Goal: Transaction & Acquisition: Book appointment/travel/reservation

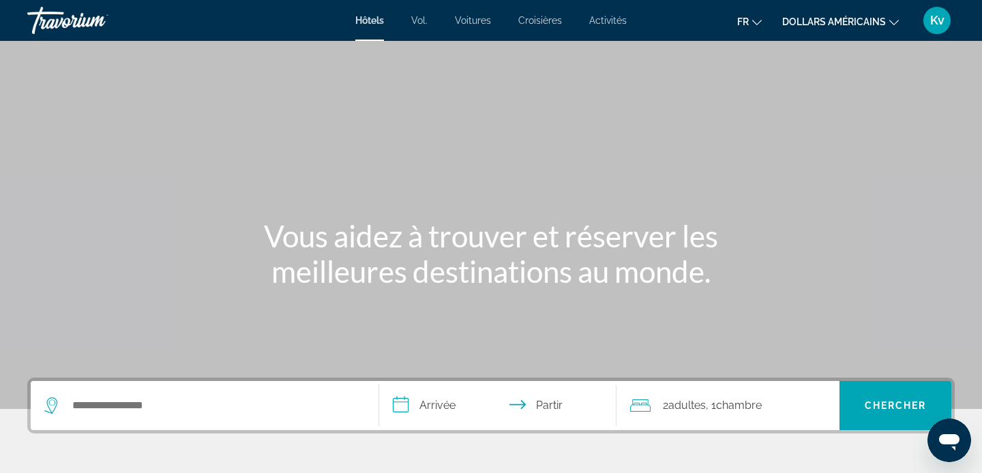
click at [835, 19] on font "dollars américains" at bounding box center [834, 21] width 104 height 11
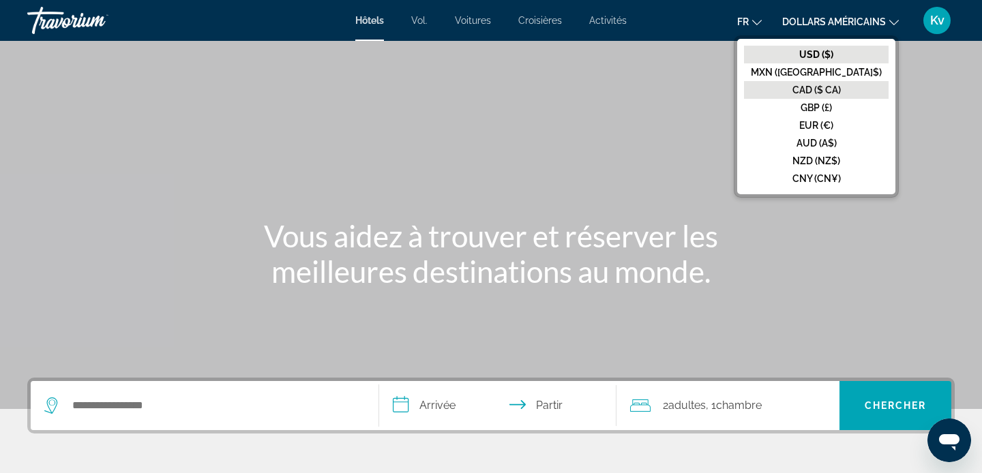
click at [838, 85] on font "CAD ($ CA)" at bounding box center [817, 90] width 48 height 11
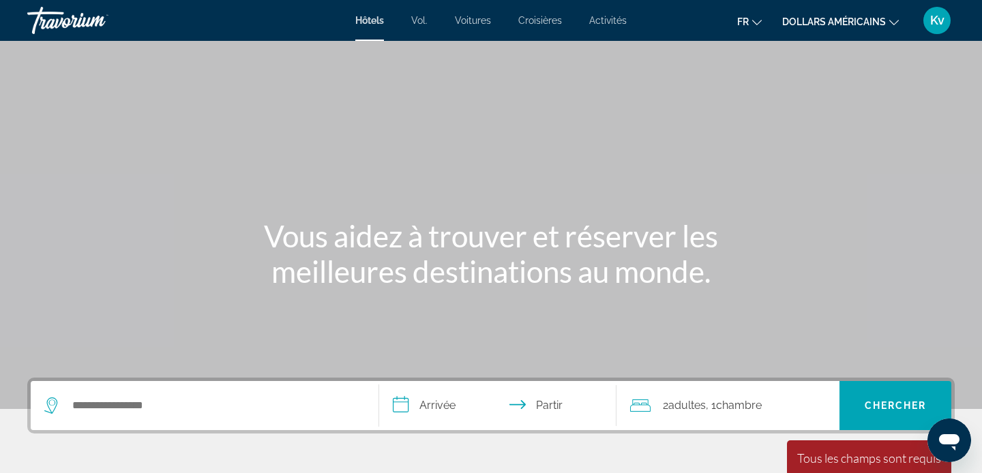
click at [611, 19] on font "Activités" at bounding box center [608, 20] width 38 height 11
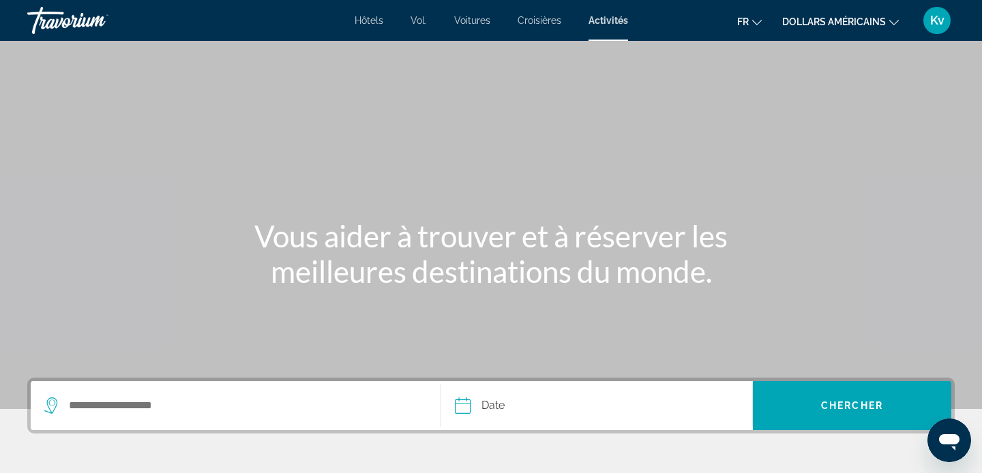
click at [861, 16] on font "dollars américains" at bounding box center [834, 21] width 104 height 11
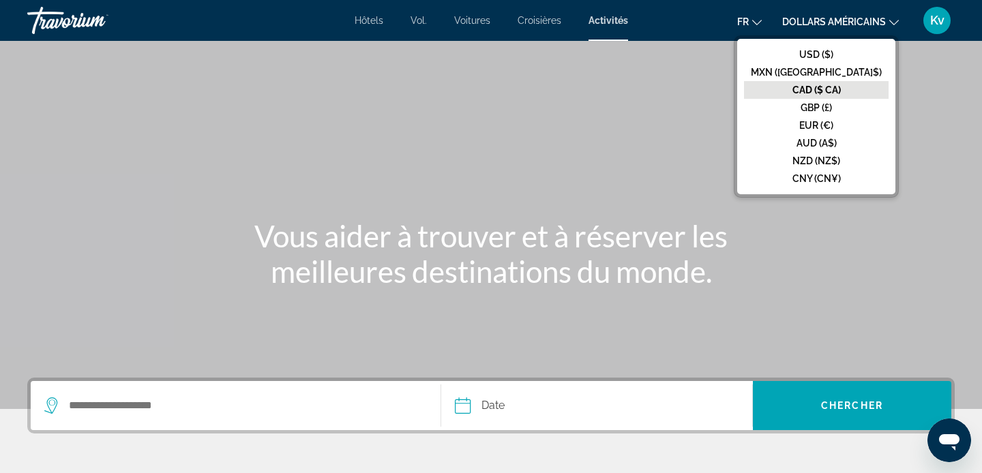
click at [841, 89] on font "CAD ($ CA)" at bounding box center [817, 90] width 48 height 11
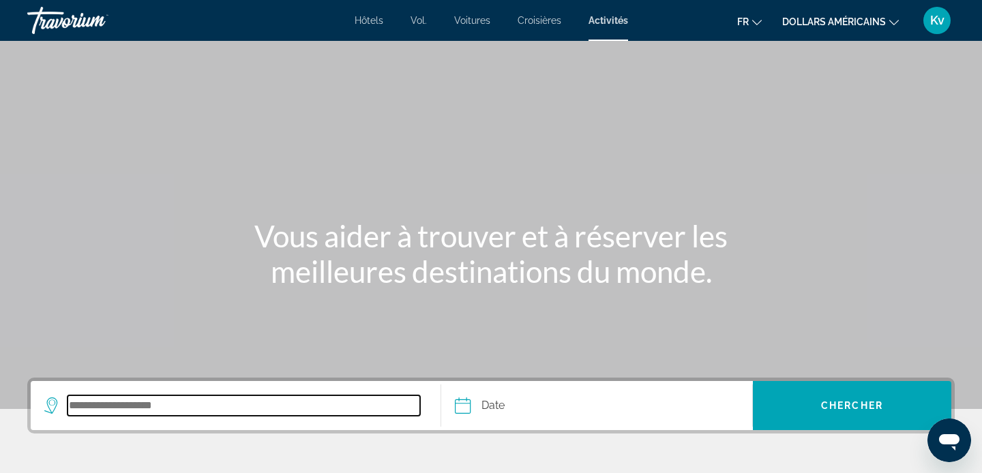
click at [281, 411] on input "Search destination" at bounding box center [244, 406] width 353 height 20
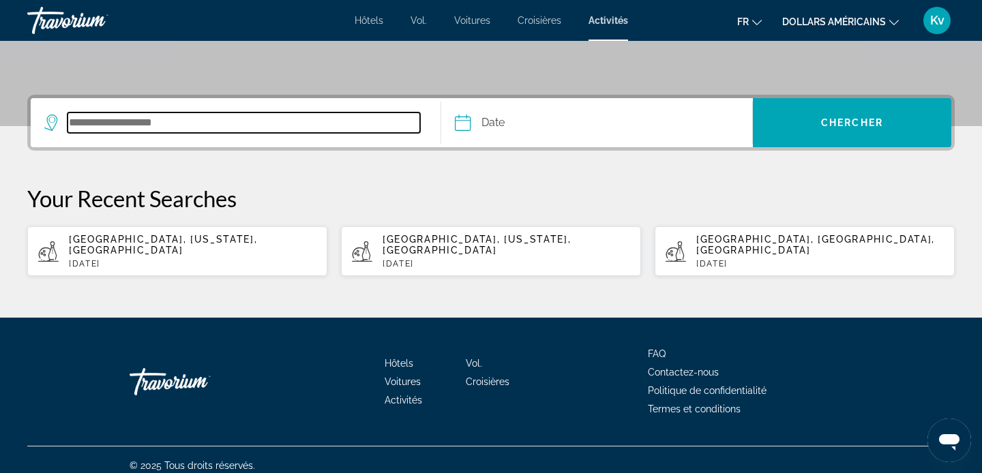
scroll to position [284, 0]
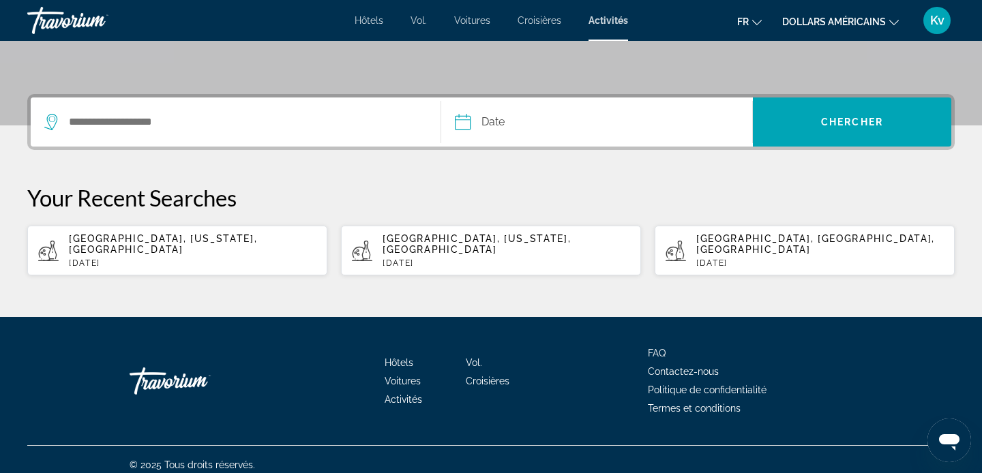
click at [198, 259] on p "[DATE]" at bounding box center [193, 264] width 248 height 10
type input "**********"
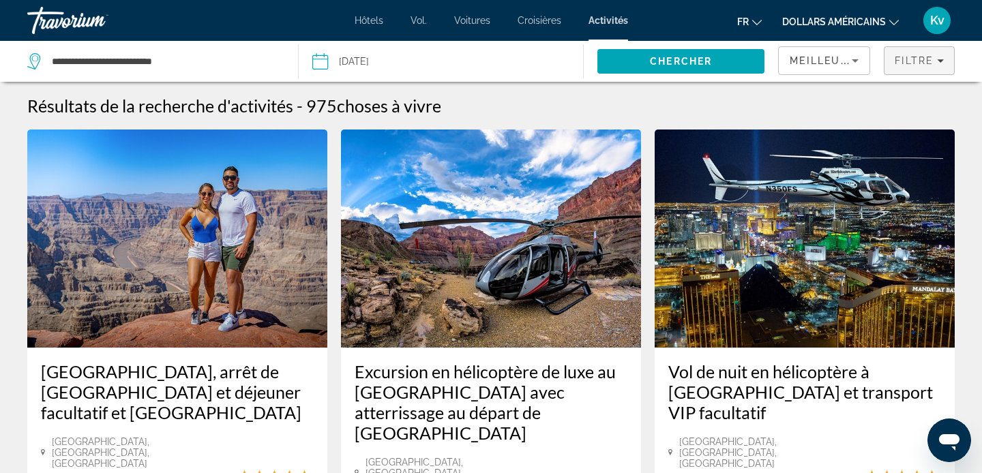
click at [935, 59] on div "Filtre" at bounding box center [919, 60] width 49 height 11
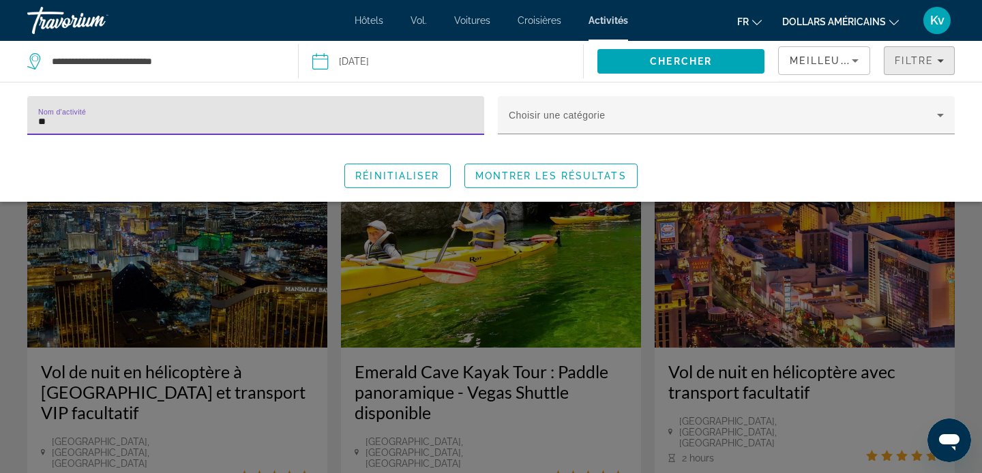
type input "*"
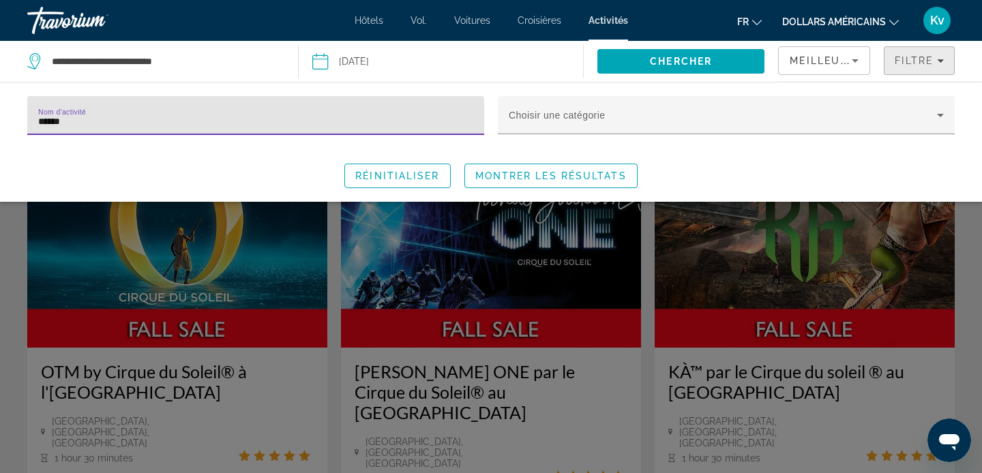
type input "******"
click at [960, 232] on div "Search widget" at bounding box center [491, 336] width 982 height 276
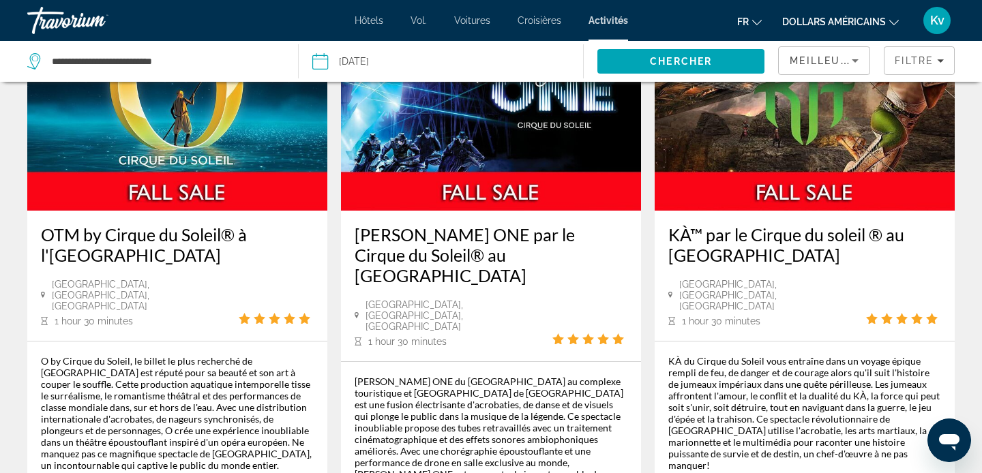
scroll to position [136, 0]
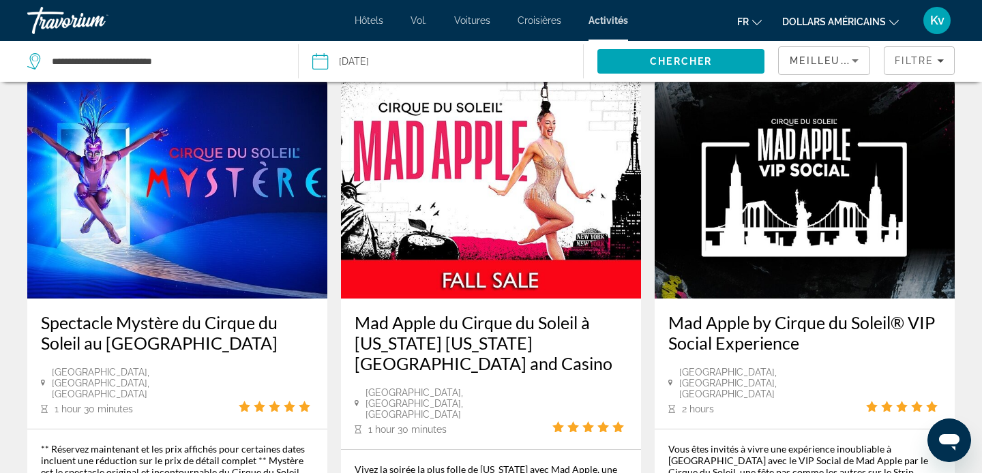
scroll to position [709, 0]
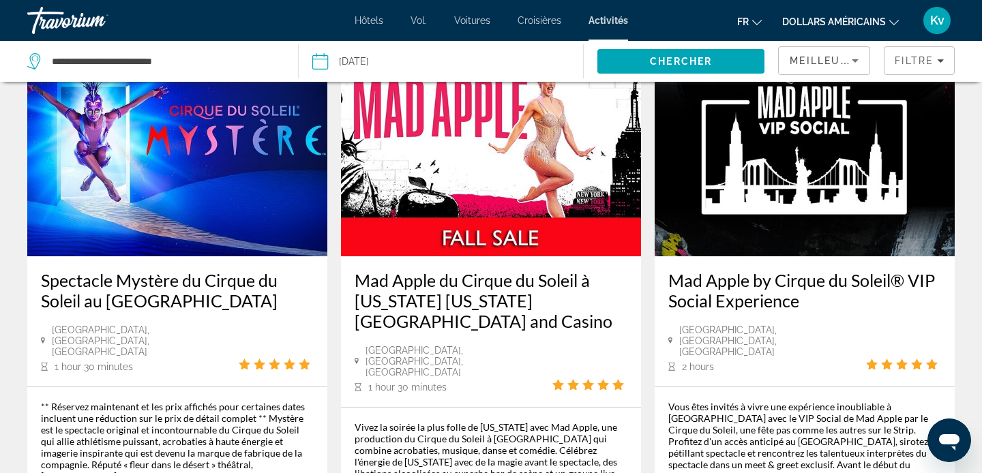
click at [149, 306] on div "Spectacle Mystère du Cirque du Soleil au [GEOGRAPHIC_DATA]" at bounding box center [177, 297] width 273 height 55
click at [186, 196] on img "Contenu principal" at bounding box center [177, 147] width 300 height 218
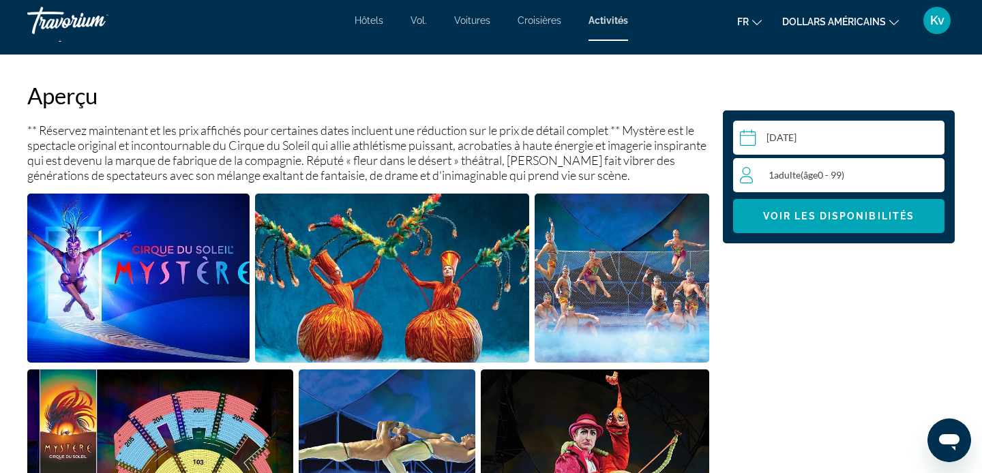
scroll to position [464, 0]
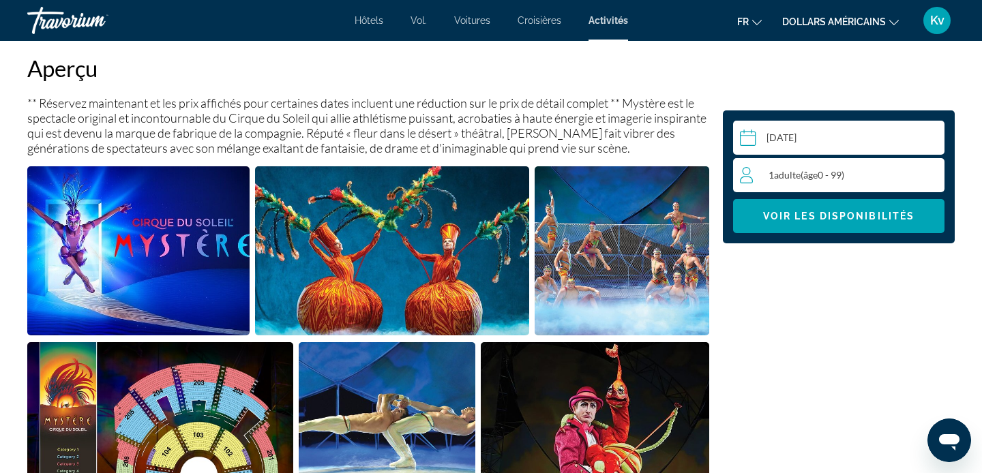
click at [898, 141] on input "Contenu principal" at bounding box center [841, 140] width 217 height 38
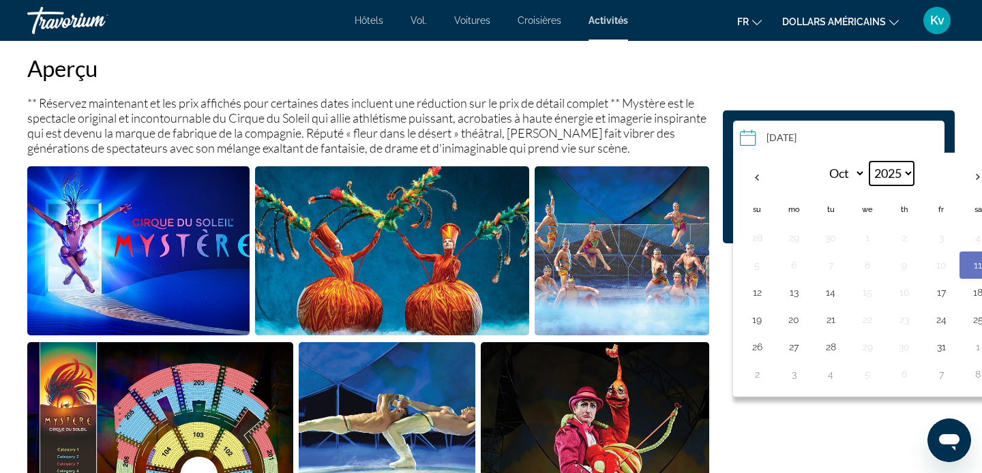
click at [911, 174] on select "**** **** **** **** **** **** **** **** **** **** **** **** **** **** **** ****…" at bounding box center [892, 174] width 44 height 24
click at [870, 162] on select "**** **** **** **** **** **** **** **** **** **** **** **** **** **** **** ****…" at bounding box center [892, 174] width 44 height 24
click at [975, 177] on th "Next month" at bounding box center [978, 177] width 37 height 30
select select "**"
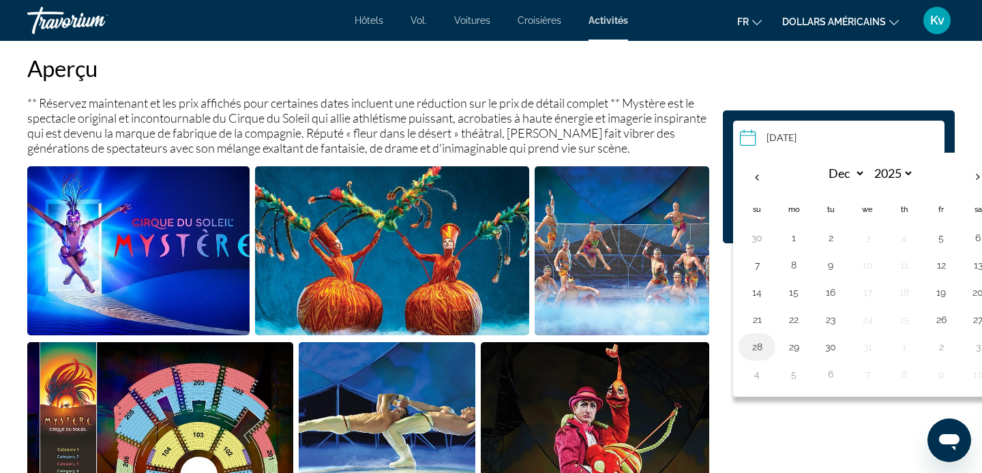
click at [746, 351] on button "28" at bounding box center [757, 347] width 22 height 19
type input "**********"
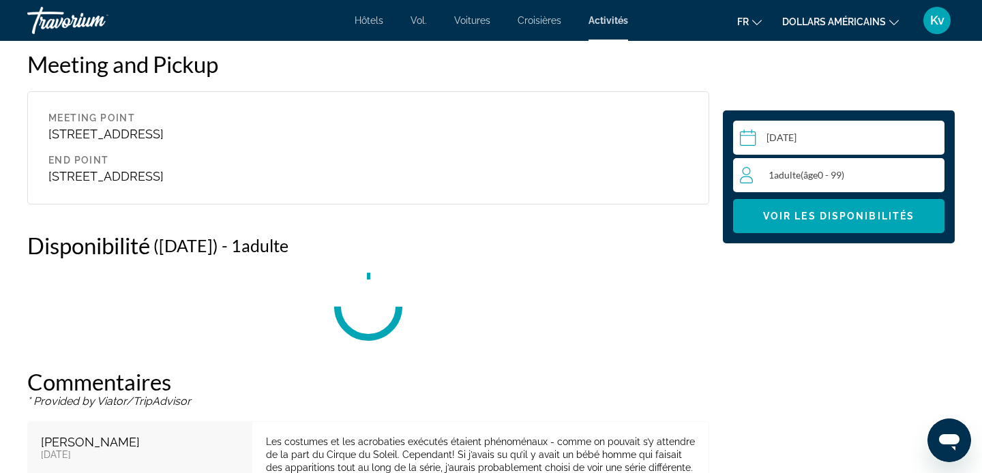
scroll to position [2055, 0]
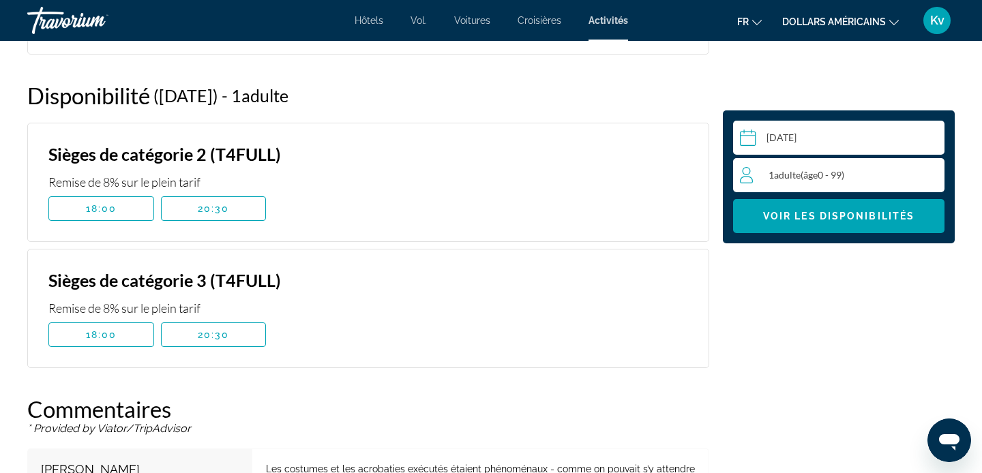
click at [883, 173] on div "1 Adulte Adultes ( âge 0 - 99)" at bounding box center [842, 175] width 204 height 16
click at [930, 175] on icon "Increment adults" at bounding box center [931, 174] width 12 height 16
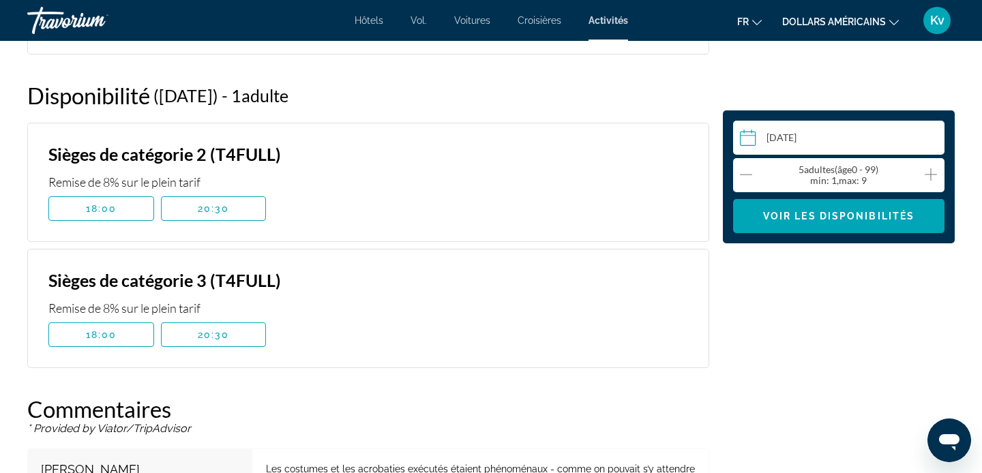
click at [930, 175] on icon "Increment adults" at bounding box center [931, 174] width 12 height 16
click at [802, 355] on div "**********" at bounding box center [839, 54] width 246 height 3180
click at [120, 332] on span "Contenu principal" at bounding box center [101, 335] width 104 height 33
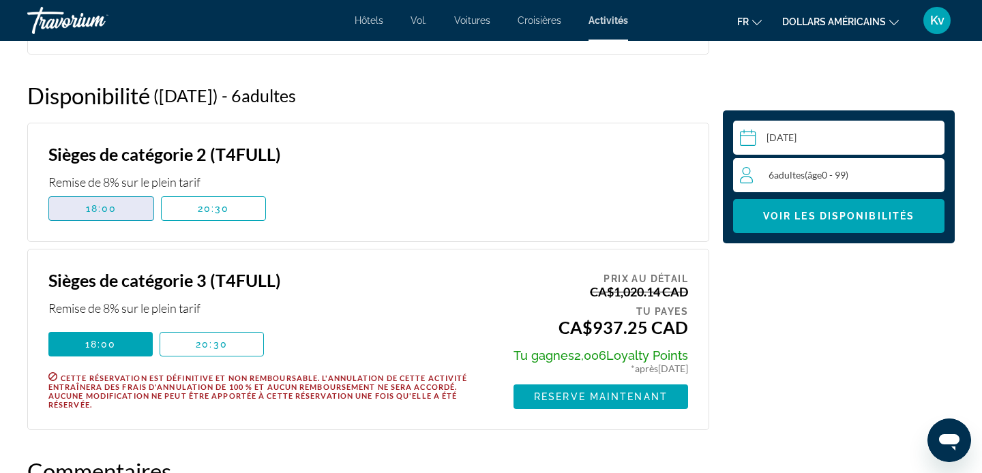
click at [96, 214] on span "18:00" at bounding box center [101, 208] width 31 height 11
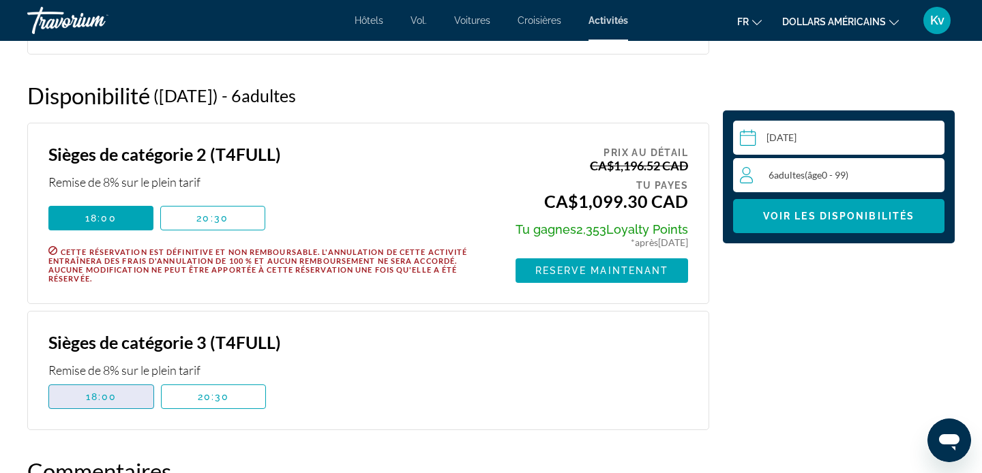
click at [111, 397] on span "18:00" at bounding box center [101, 397] width 31 height 11
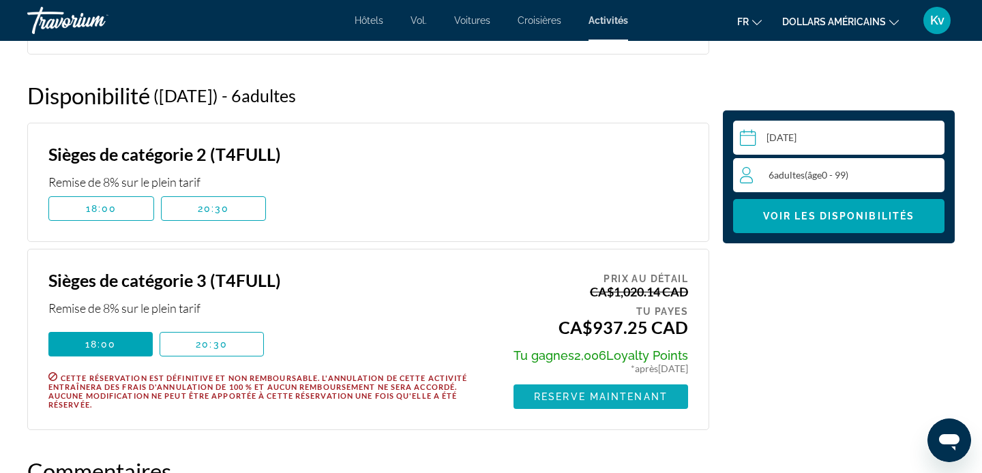
click at [542, 395] on span "Reserve maintenant" at bounding box center [601, 397] width 134 height 11
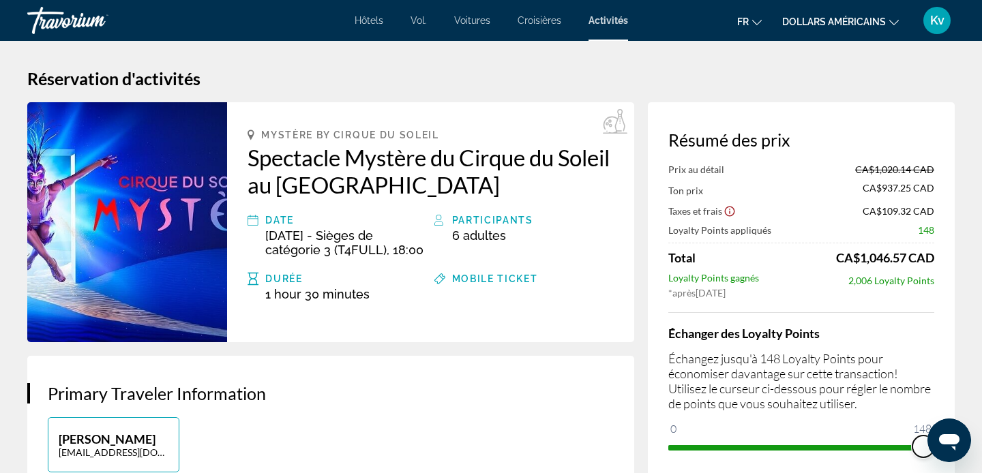
drag, startPoint x: 682, startPoint y: 426, endPoint x: 962, endPoint y: 408, distance: 280.2
click at [604, 20] on font "Activités" at bounding box center [609, 20] width 40 height 11
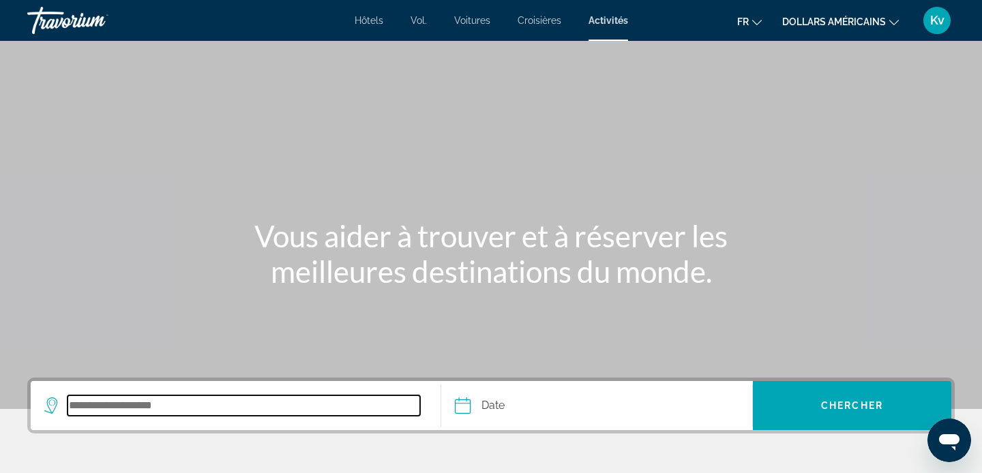
click at [181, 406] on input "Search destination" at bounding box center [244, 406] width 353 height 20
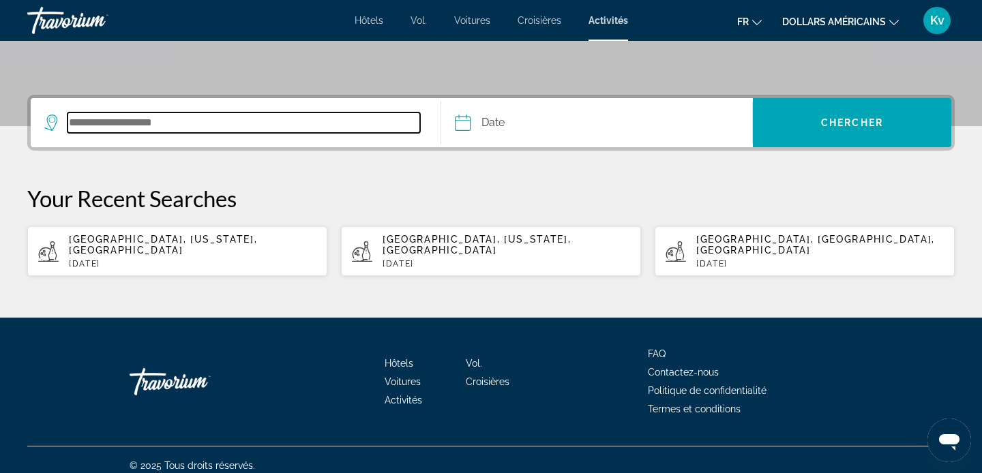
scroll to position [284, 0]
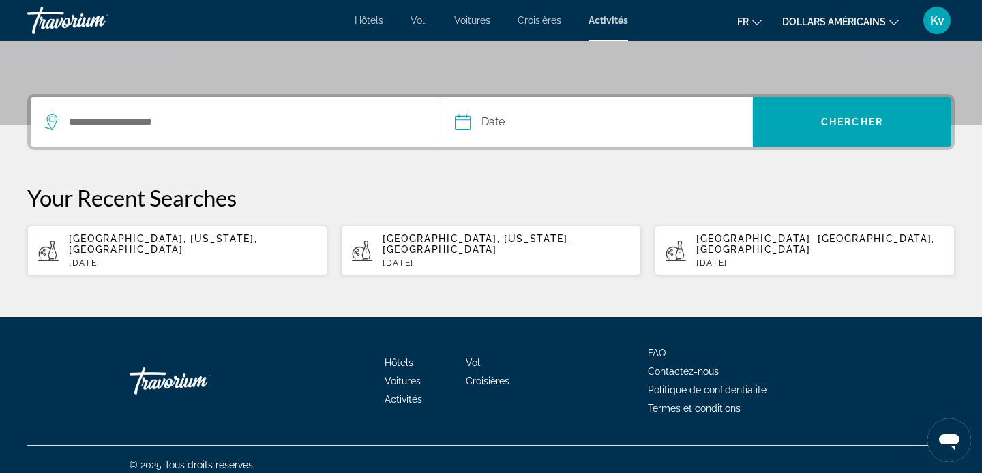
click at [193, 259] on p "[DATE]" at bounding box center [193, 264] width 248 height 10
type input "**********"
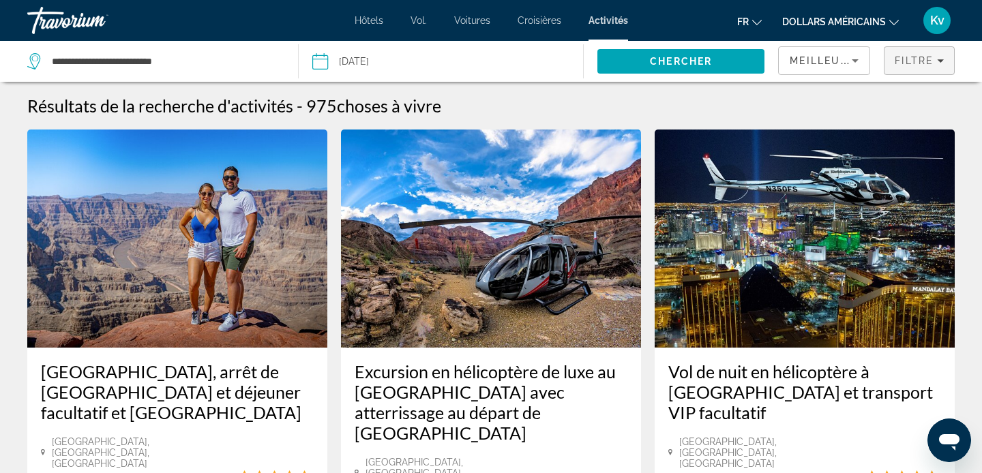
click at [932, 65] on span "Filtre" at bounding box center [914, 60] width 39 height 11
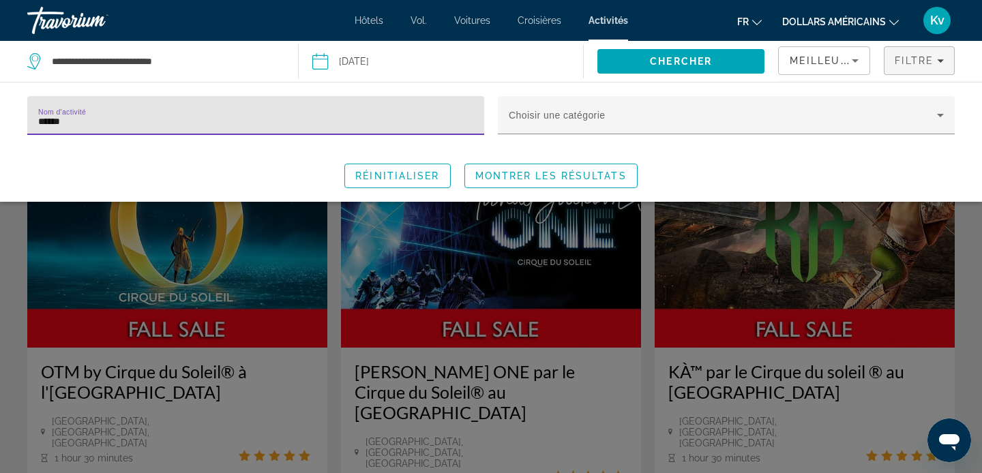
type input "******"
click at [566, 171] on span "Montrer les résultats" at bounding box center [550, 176] width 151 height 11
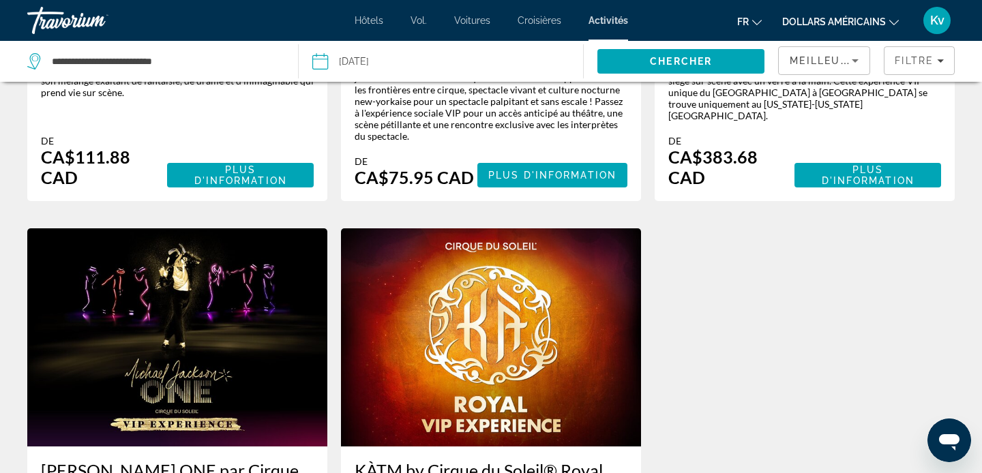
scroll to position [1119, 0]
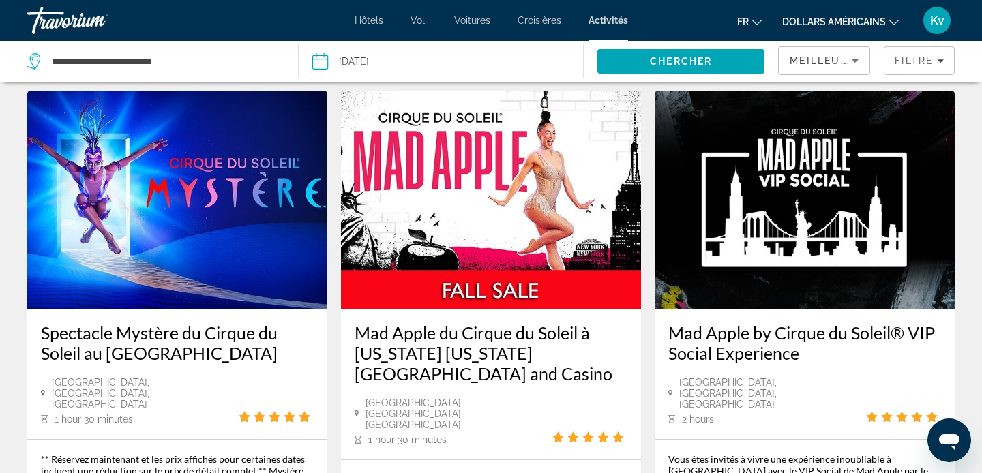
scroll to position [655, 0]
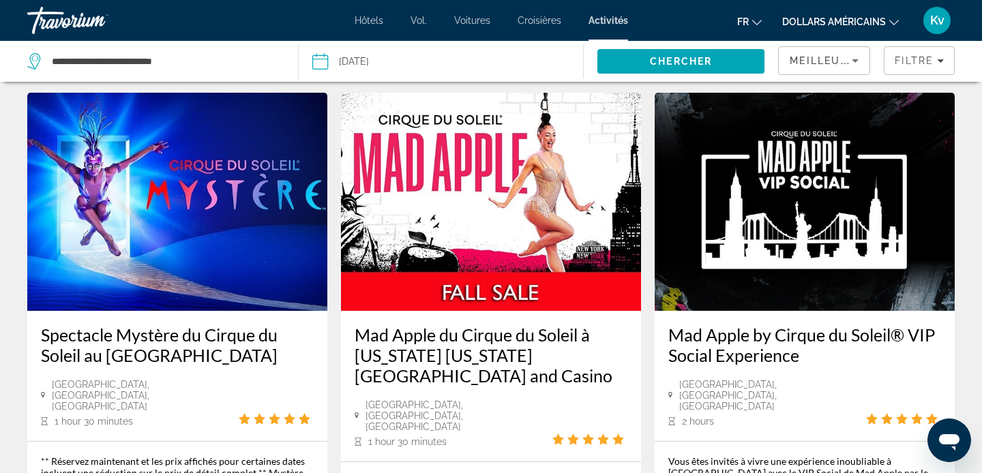
click at [212, 325] on h3 "Spectacle Mystère du Cirque du Soleil au [GEOGRAPHIC_DATA]" at bounding box center [177, 345] width 273 height 41
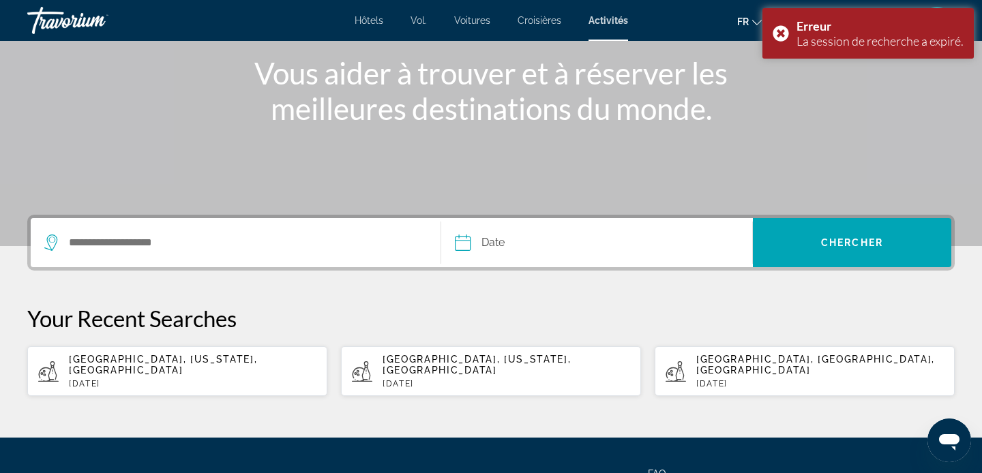
scroll to position [164, 0]
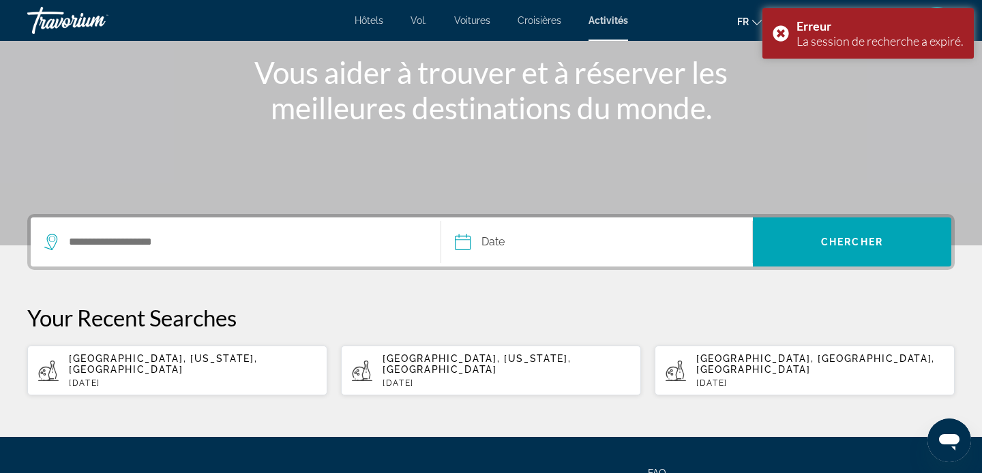
click at [216, 256] on div "Search widget" at bounding box center [235, 242] width 383 height 49
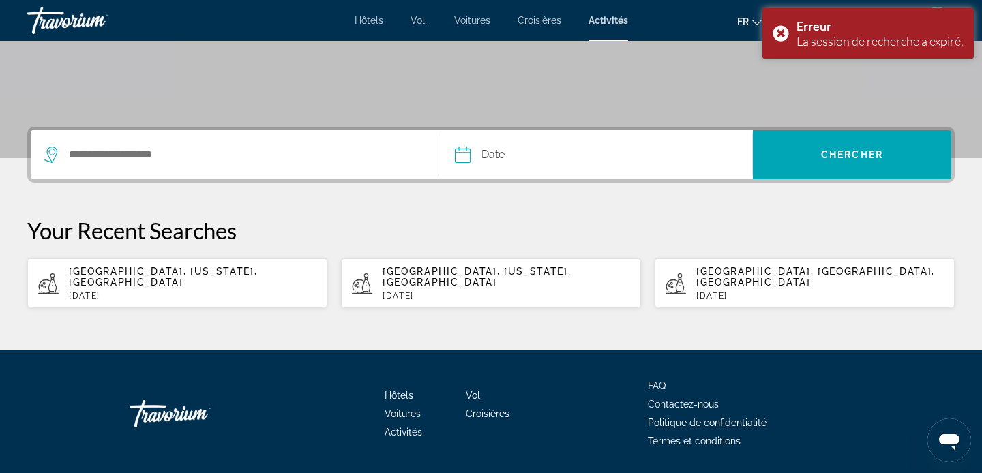
scroll to position [284, 0]
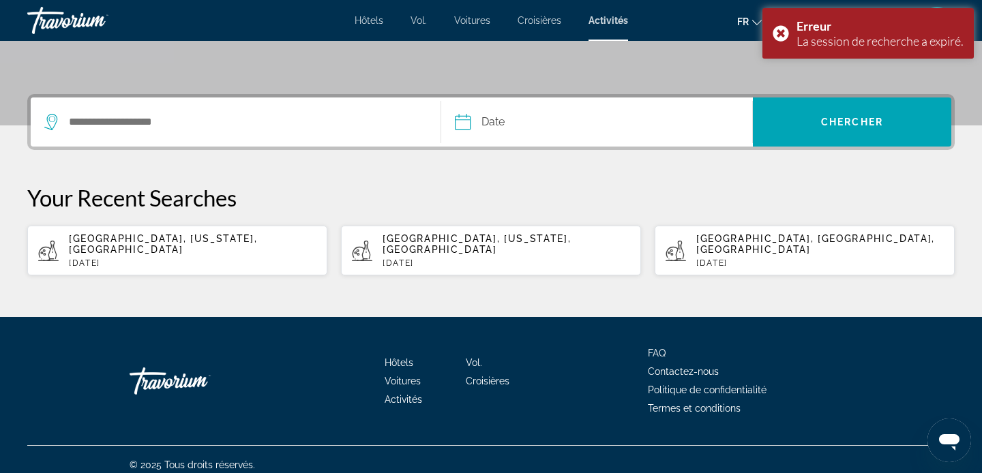
click at [210, 244] on span "[GEOGRAPHIC_DATA], [US_STATE], [GEOGRAPHIC_DATA]" at bounding box center [163, 244] width 188 height 22
type input "**********"
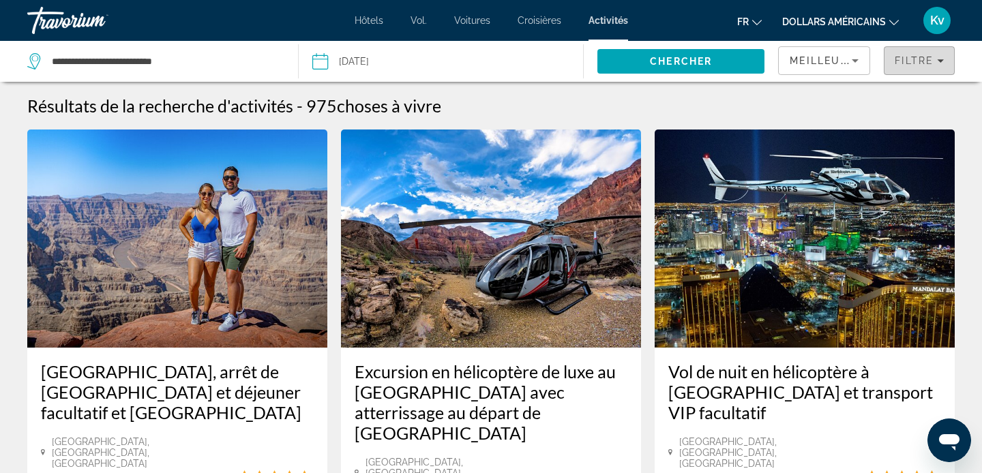
click at [904, 60] on span "Filtre" at bounding box center [914, 60] width 39 height 11
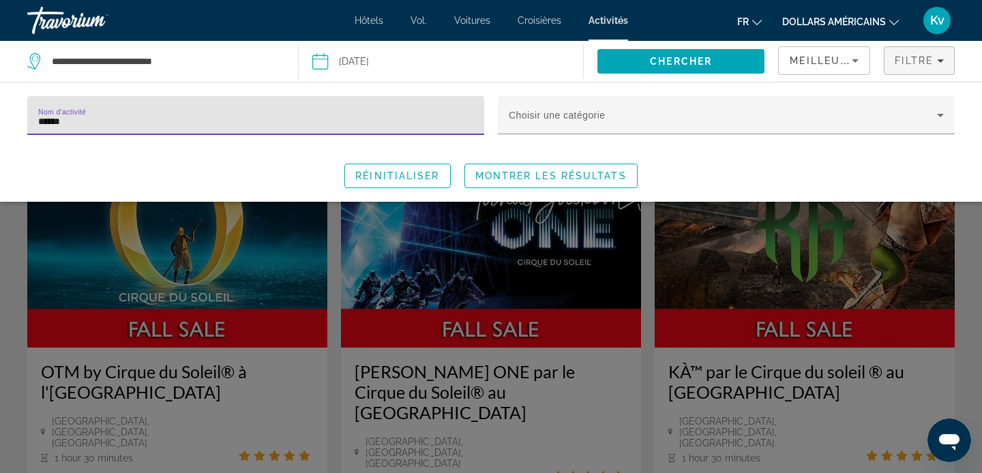
type input "******"
click at [971, 255] on div "Search widget" at bounding box center [491, 336] width 982 height 276
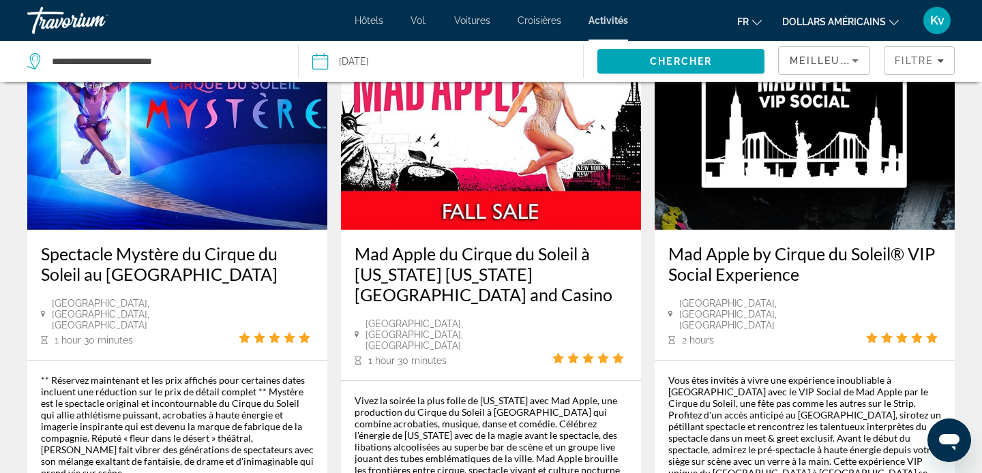
scroll to position [737, 0]
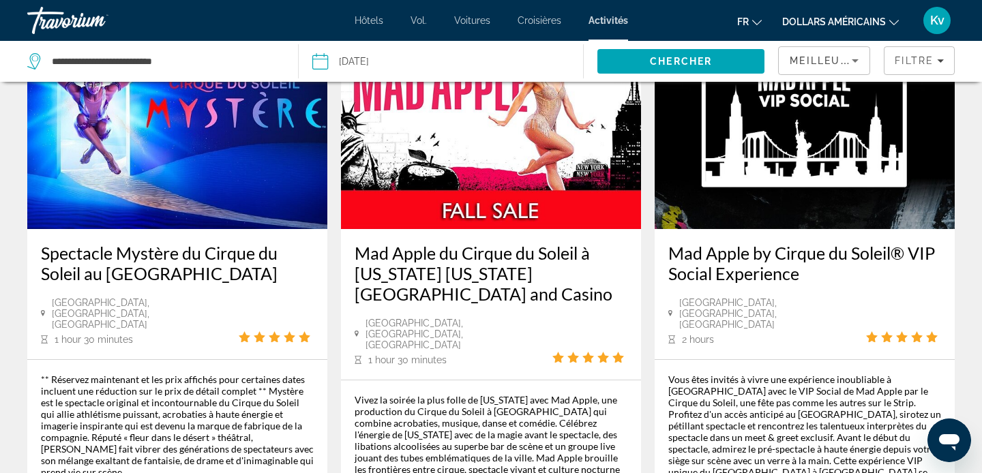
click at [233, 162] on img "Contenu principal" at bounding box center [177, 120] width 300 height 218
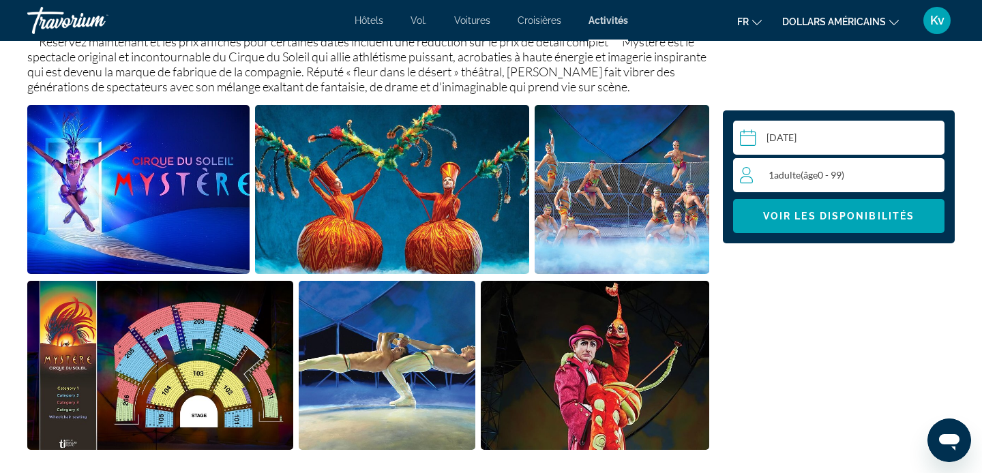
scroll to position [546, 0]
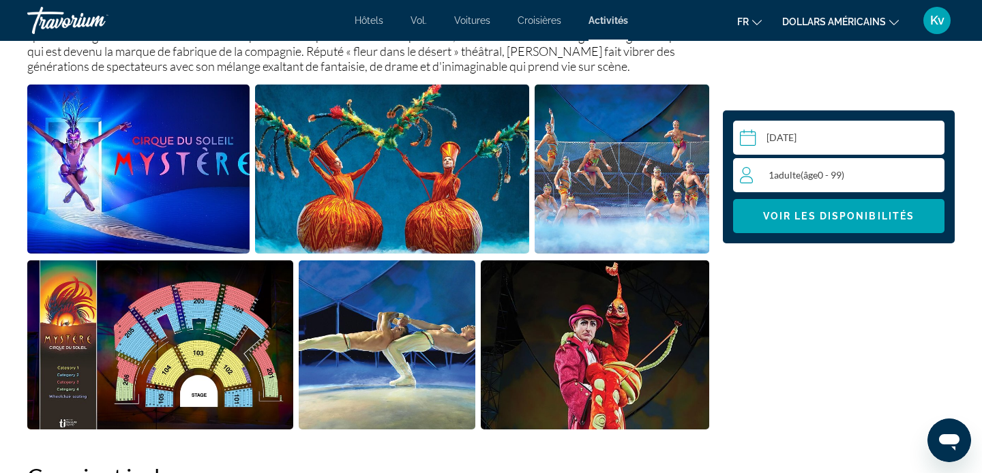
click at [851, 143] on input "Contenu principal" at bounding box center [841, 140] width 217 height 38
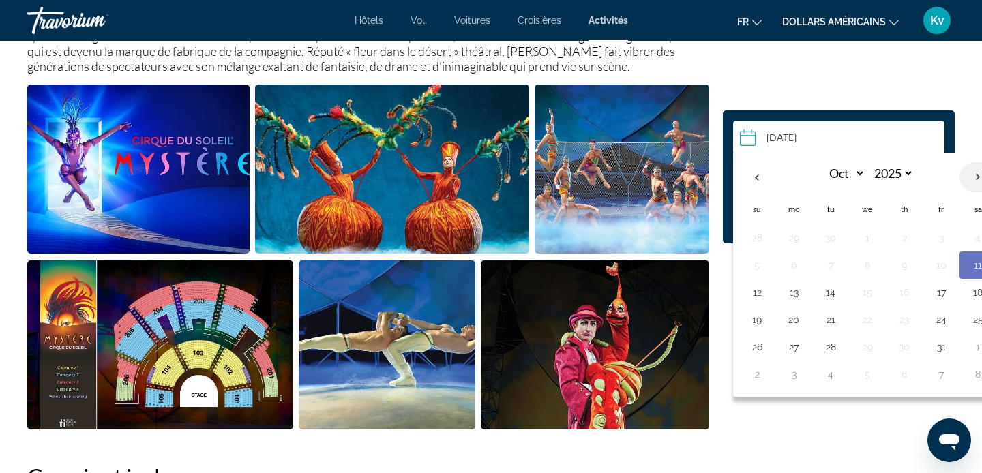
click at [975, 177] on th "Next month" at bounding box center [978, 177] width 37 height 30
select select "**"
click at [759, 342] on button "28" at bounding box center [757, 347] width 22 height 19
type input "**********"
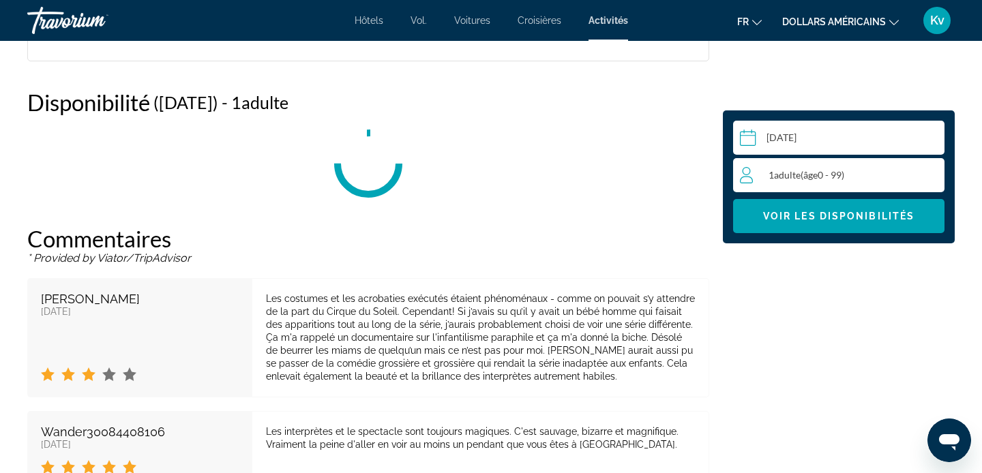
scroll to position [2055, 0]
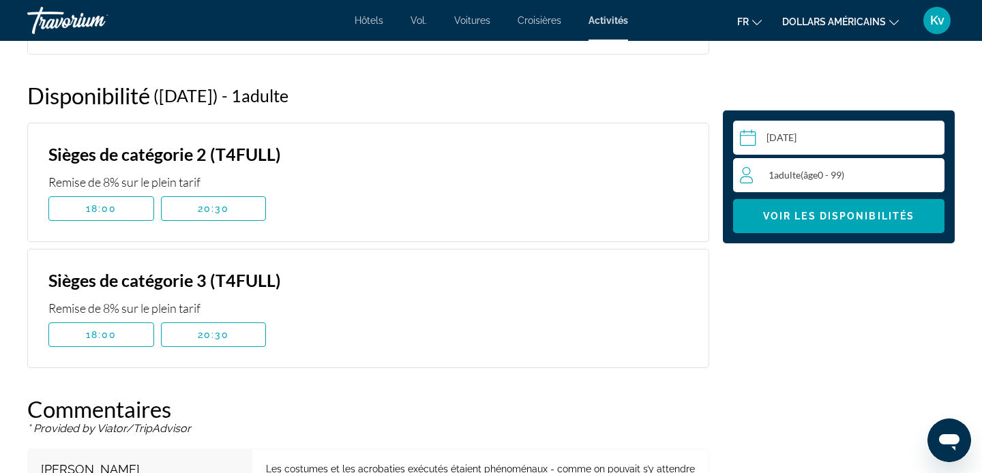
click at [882, 168] on div "1 Adulte Adultes ( âge 0 - 99)" at bounding box center [842, 175] width 204 height 16
click at [932, 175] on icon "Increment adults" at bounding box center [931, 174] width 12 height 16
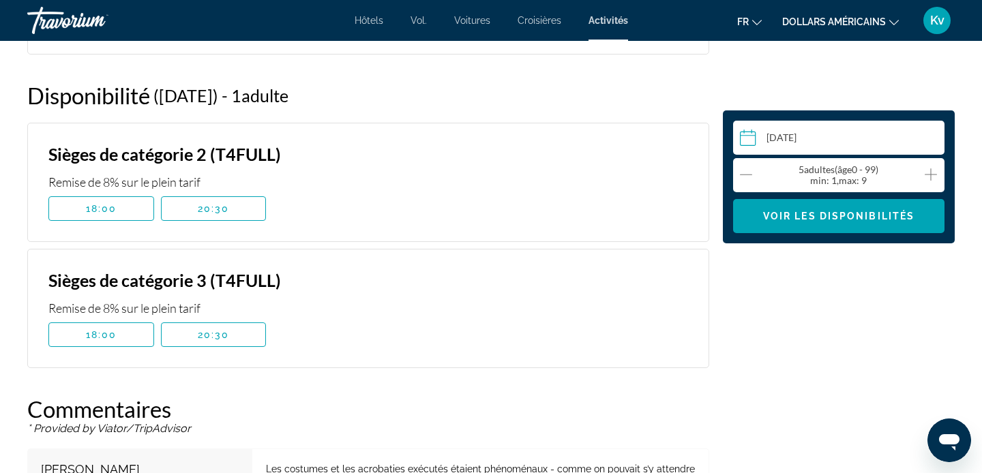
click at [932, 175] on icon "Increment adults" at bounding box center [931, 174] width 12 height 16
click at [877, 218] on span "Voir les disponibilités" at bounding box center [838, 216] width 151 height 11
click at [882, 316] on div "**********" at bounding box center [839, 54] width 246 height 3180
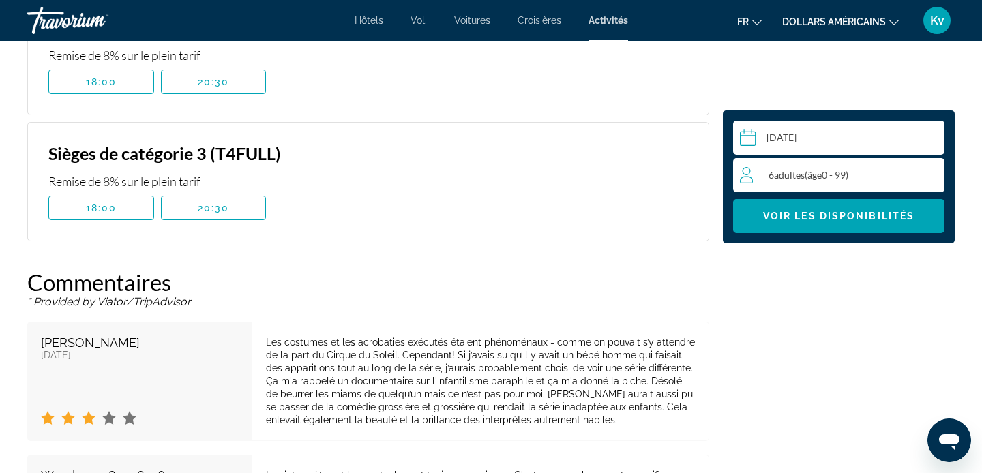
scroll to position [2191, 0]
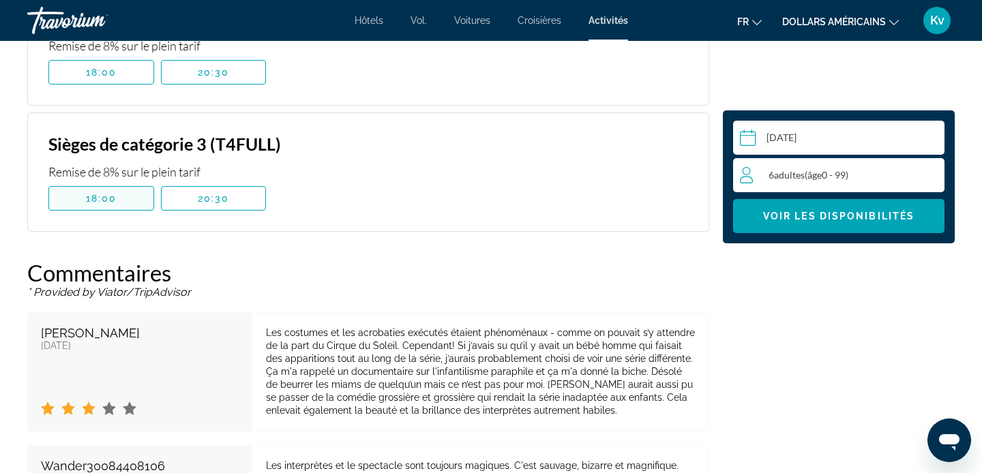
click at [118, 198] on span "Contenu principal" at bounding box center [101, 198] width 104 height 33
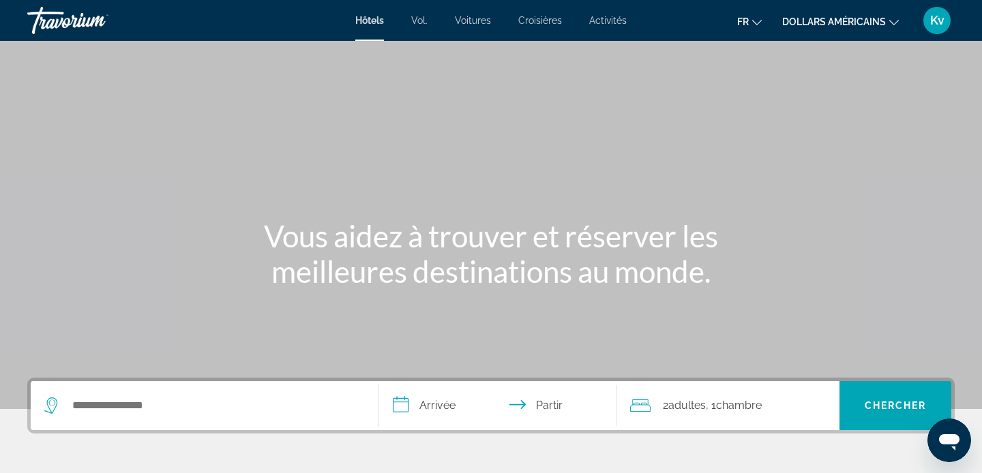
click at [875, 28] on button "dollars américains USD ($) MXN ([GEOGRAPHIC_DATA]$) CAD ($ CA) GBP (£) EUR (€) …" at bounding box center [840, 22] width 117 height 20
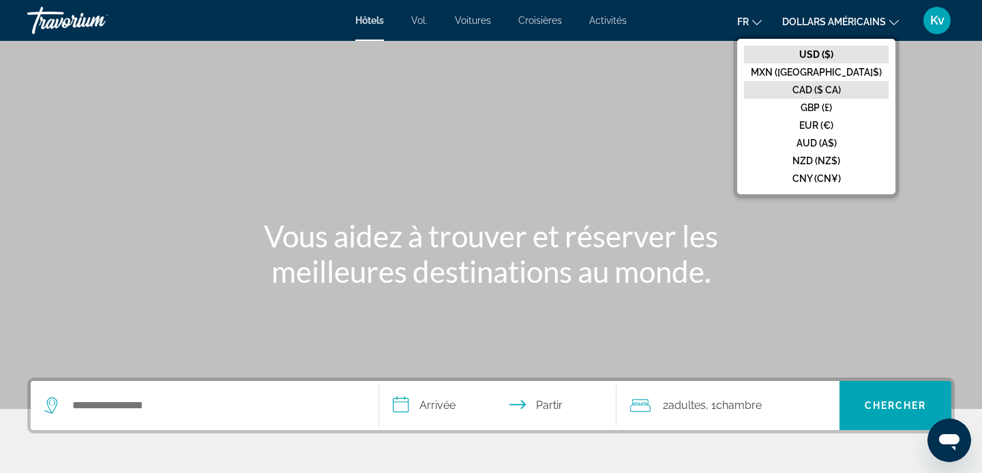
click at [841, 89] on font "CAD ($ CA)" at bounding box center [817, 90] width 48 height 11
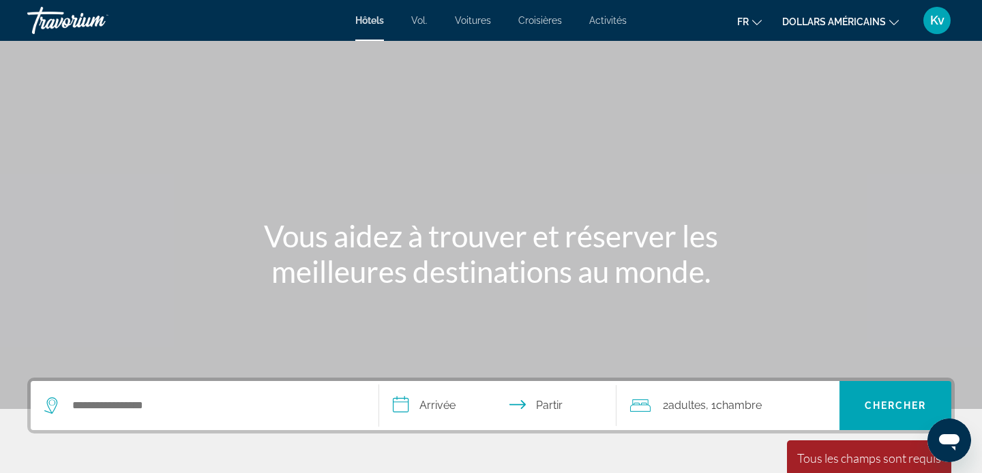
click at [619, 16] on font "Activités" at bounding box center [608, 20] width 38 height 11
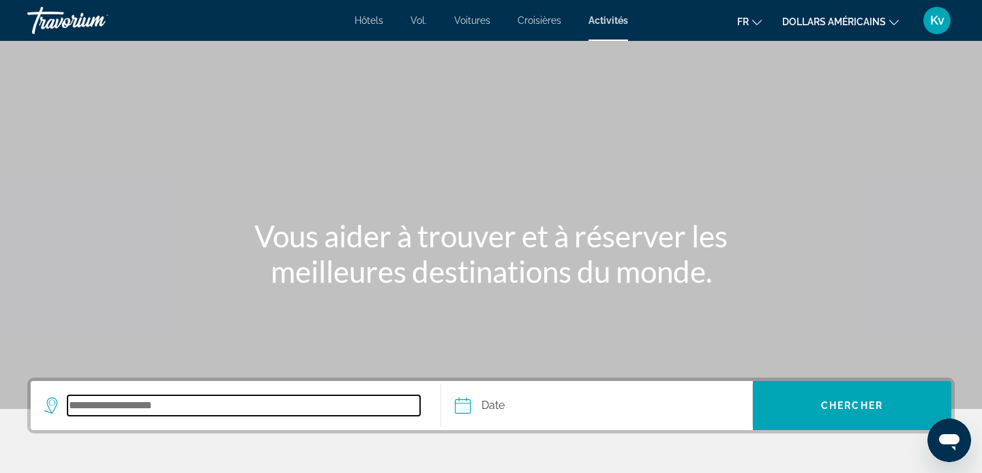
click at [237, 407] on input "Search destination" at bounding box center [244, 406] width 353 height 20
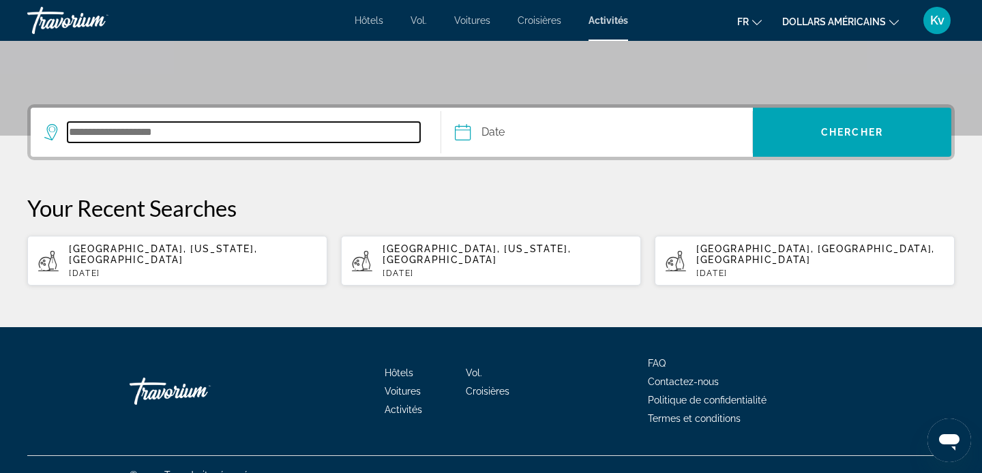
scroll to position [284, 0]
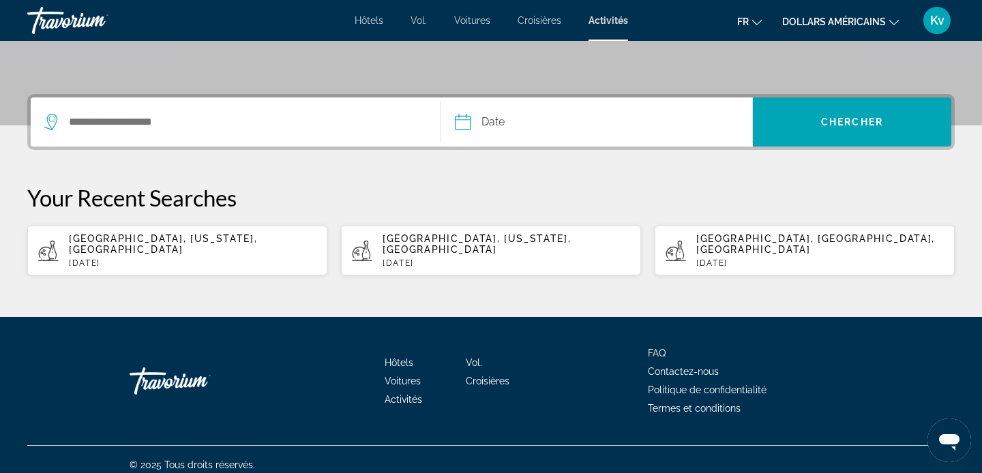
click at [216, 246] on div "[GEOGRAPHIC_DATA], [US_STATE], [GEOGRAPHIC_DATA] [DATE]" at bounding box center [193, 250] width 248 height 35
type input "**********"
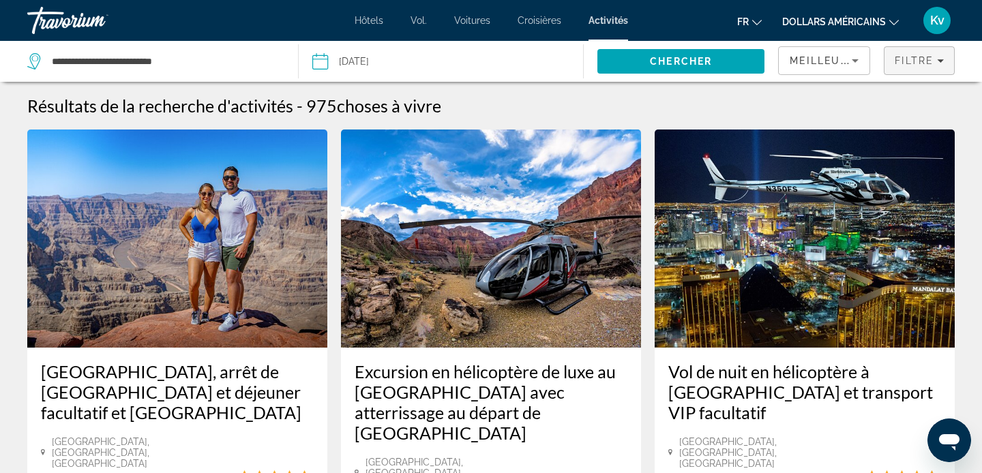
click at [907, 57] on span "Filtre" at bounding box center [914, 60] width 39 height 11
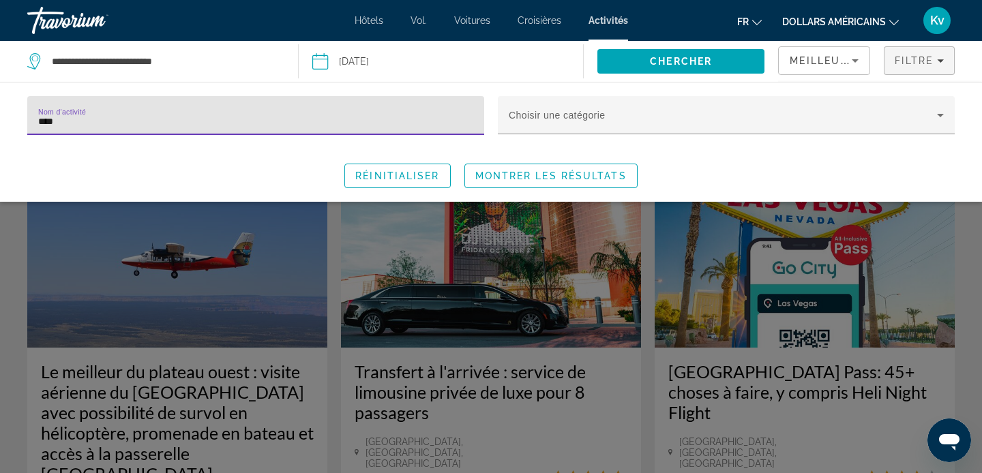
type input "****"
click at [865, 384] on div "Search widget" at bounding box center [491, 336] width 982 height 276
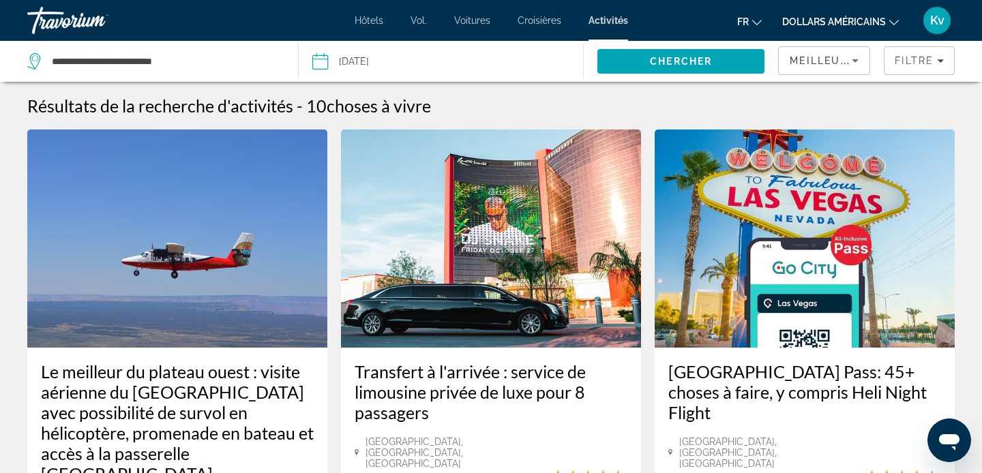
click at [819, 385] on h3 "Las Vegas Pass: 45+ choses à faire, y compris Heli Night Flight" at bounding box center [804, 392] width 273 height 61
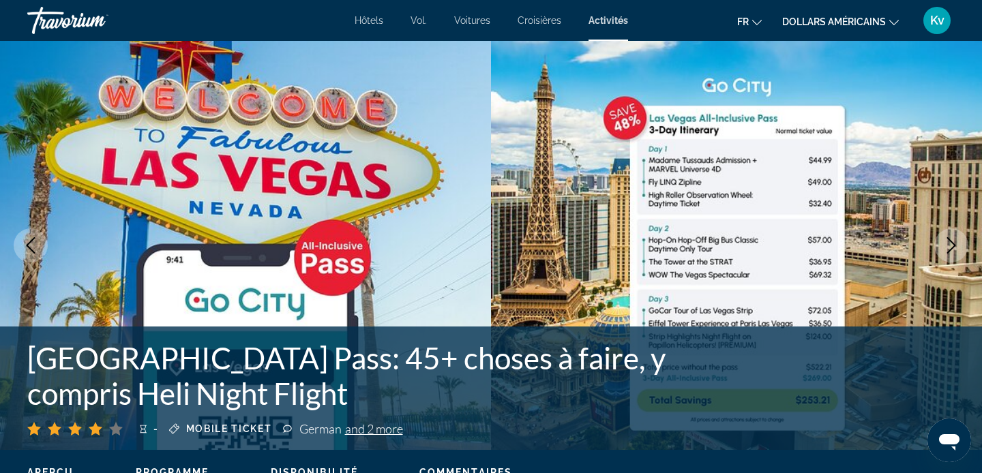
click at [930, 231] on img "Contenu principal" at bounding box center [736, 245] width 491 height 409
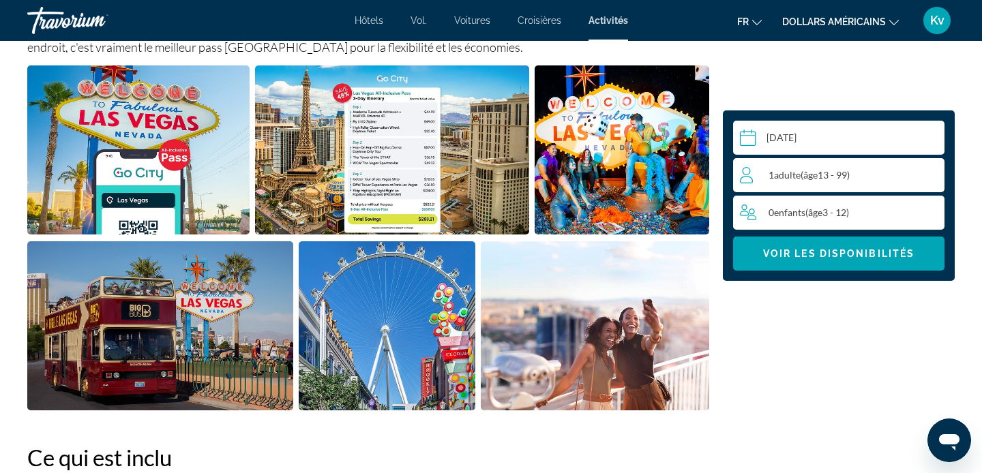
scroll to position [628, 0]
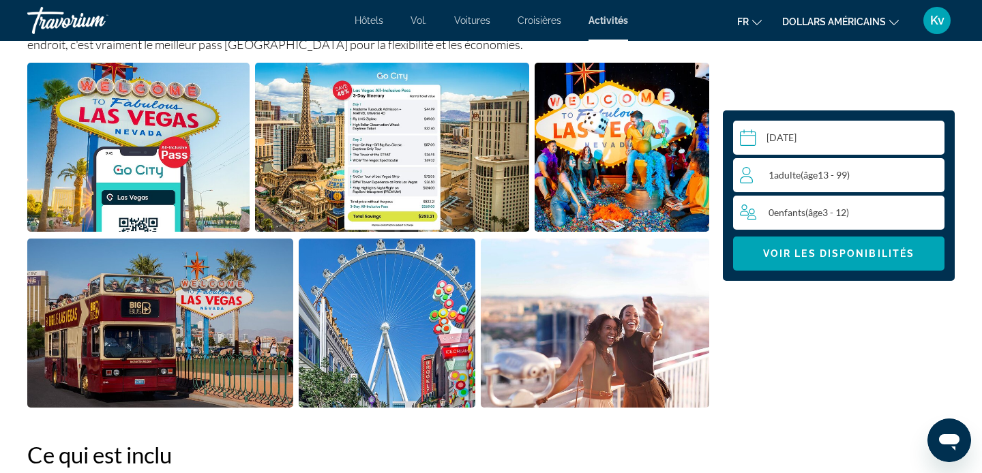
click at [917, 171] on div "1 Adulte Adultes ( âge 13 - 99)" at bounding box center [842, 175] width 204 height 16
click at [932, 171] on icon "Increment adults" at bounding box center [931, 174] width 12 height 16
click at [929, 218] on icon "Increment children" at bounding box center [932, 212] width 12 height 16
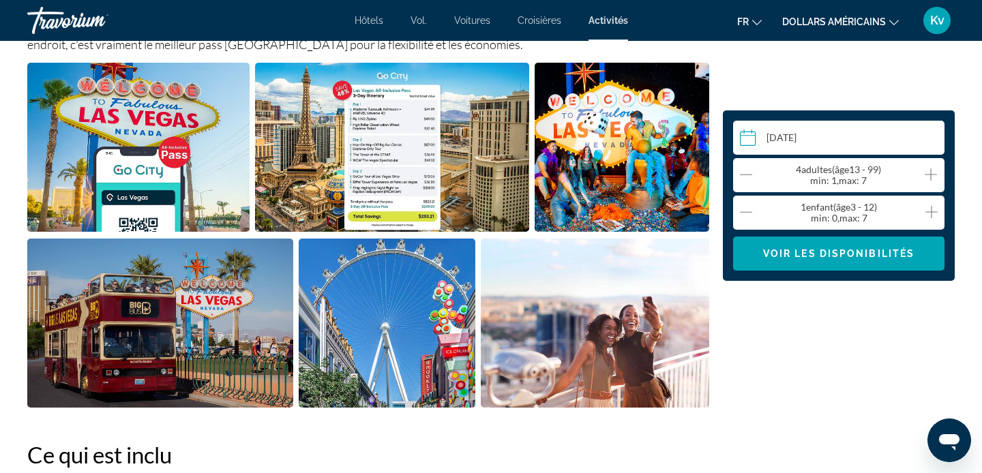
click at [929, 218] on icon "Increment children" at bounding box center [932, 212] width 12 height 16
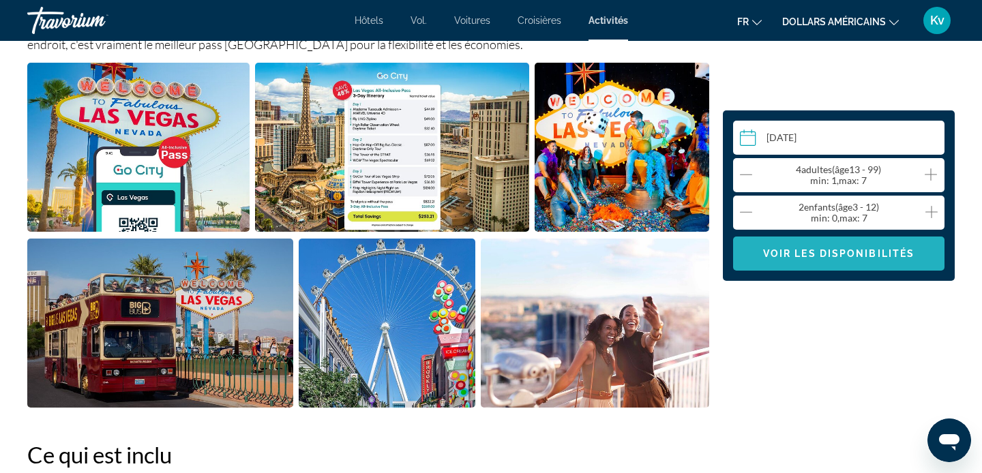
click at [889, 256] on span "Voir les disponibilités" at bounding box center [838, 253] width 151 height 11
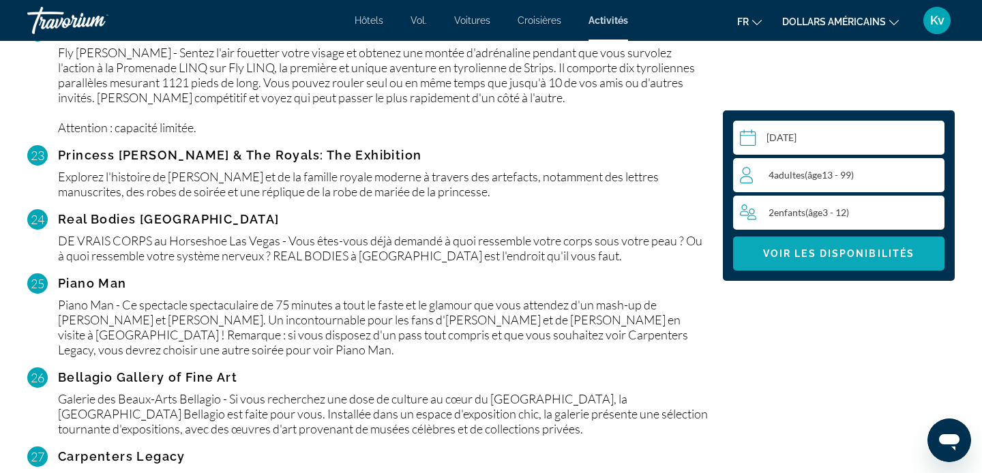
scroll to position [4743, 0]
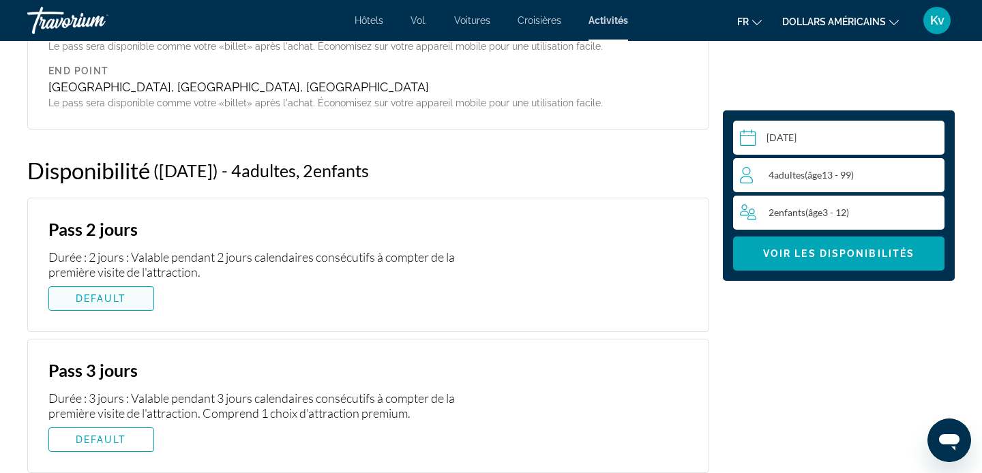
click at [125, 282] on span "Contenu principal" at bounding box center [101, 298] width 104 height 33
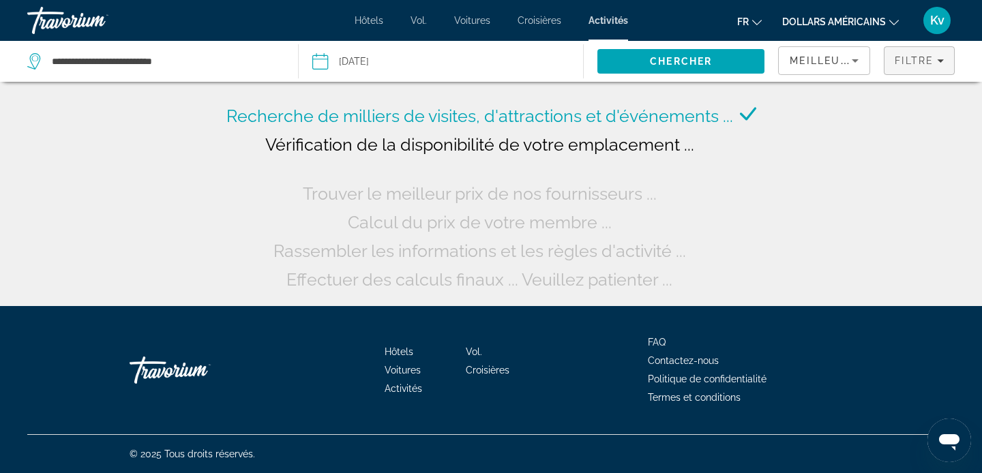
click at [938, 63] on icon "Filters" at bounding box center [940, 60] width 7 height 7
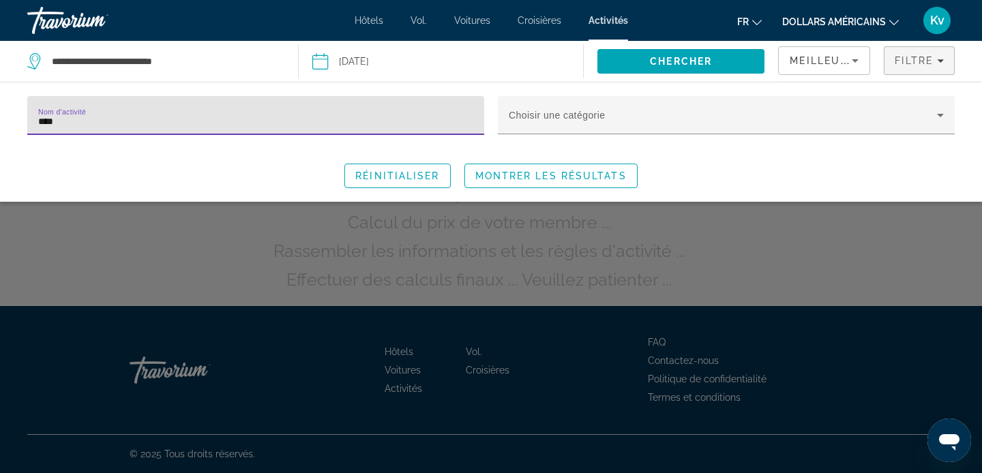
click at [395, 126] on input "****" at bounding box center [255, 121] width 435 height 16
click at [518, 174] on span "Montrer les résultats" at bounding box center [550, 176] width 151 height 11
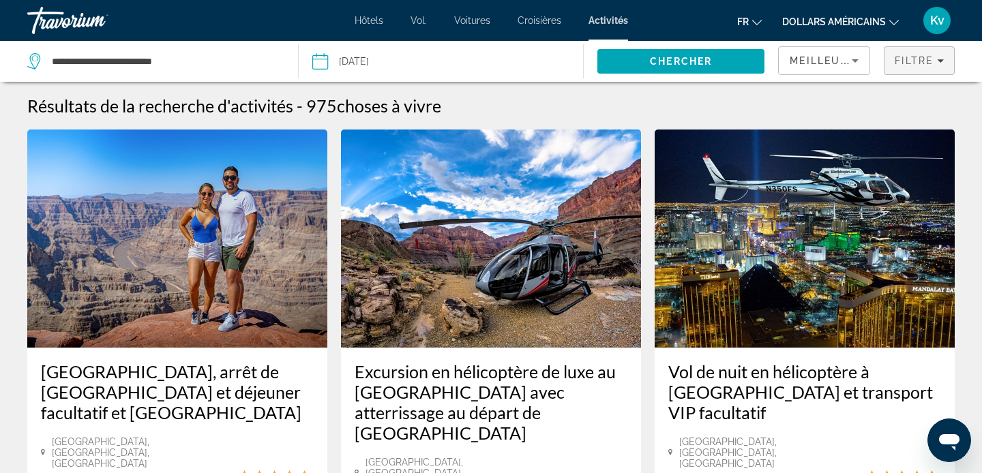
click at [902, 62] on span "Filtre" at bounding box center [914, 60] width 39 height 11
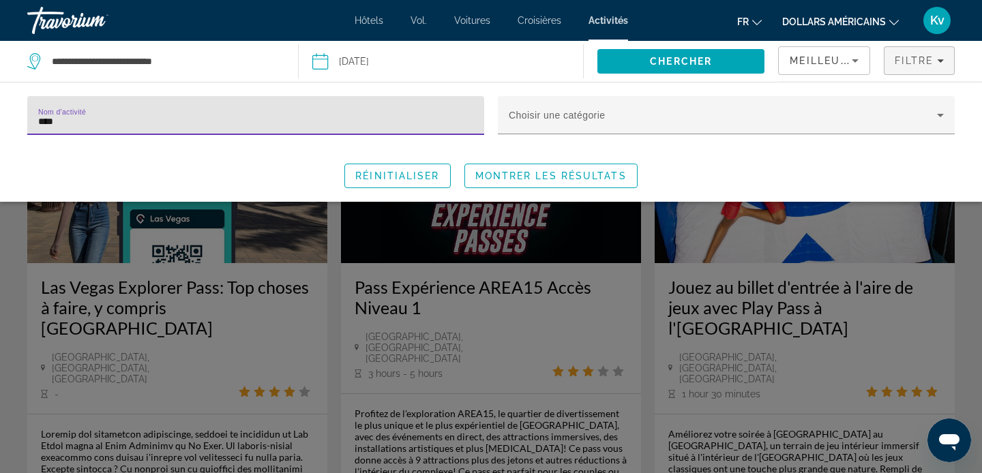
scroll to position [827, 0]
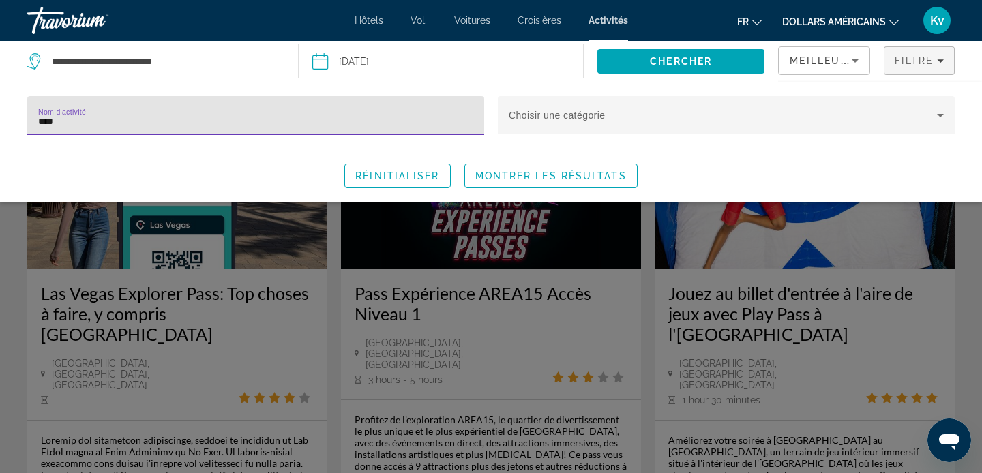
type input "****"
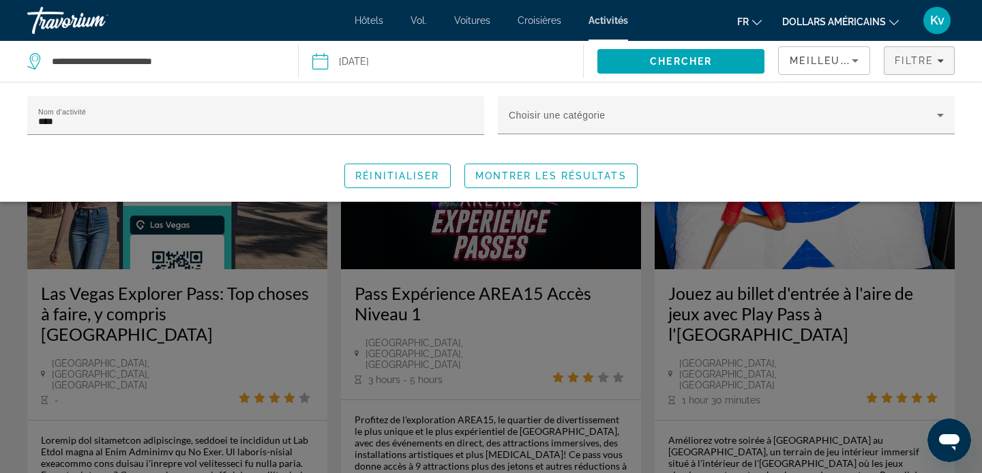
click at [186, 282] on div "Search widget" at bounding box center [491, 336] width 982 height 276
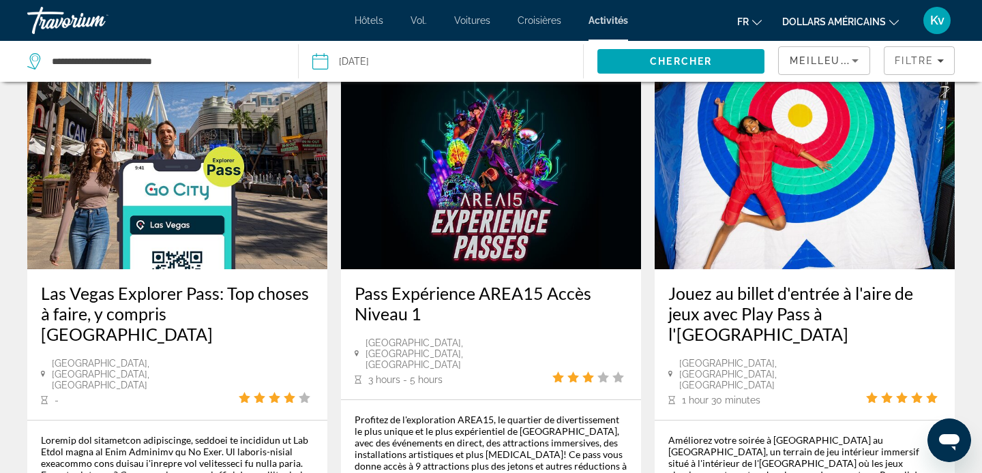
click at [188, 269] on div "Las Vegas Explorer Pass: Top choses à faire, y compris Hoover Dam Las Vegas, NV…" at bounding box center [177, 344] width 300 height 151
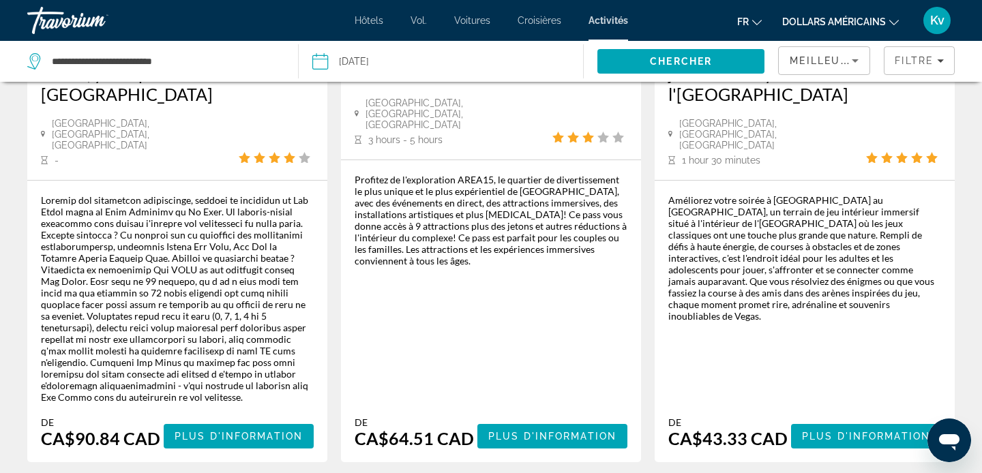
scroll to position [1073, 0]
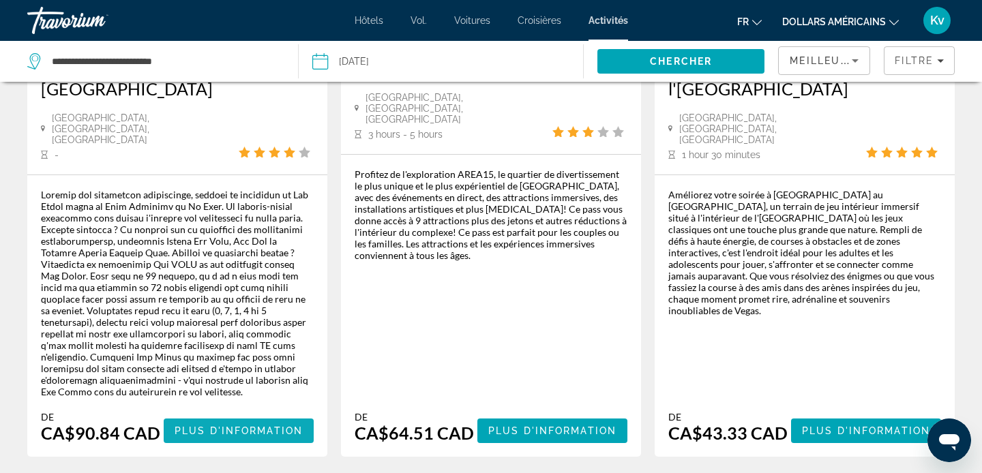
click at [253, 415] on span "Contenu principal" at bounding box center [239, 431] width 150 height 33
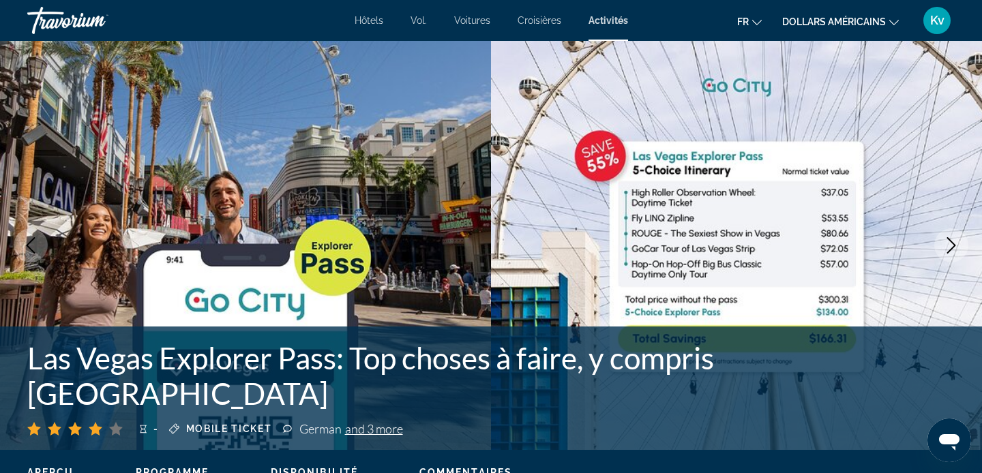
click at [924, 226] on img "Contenu principal" at bounding box center [736, 245] width 491 height 409
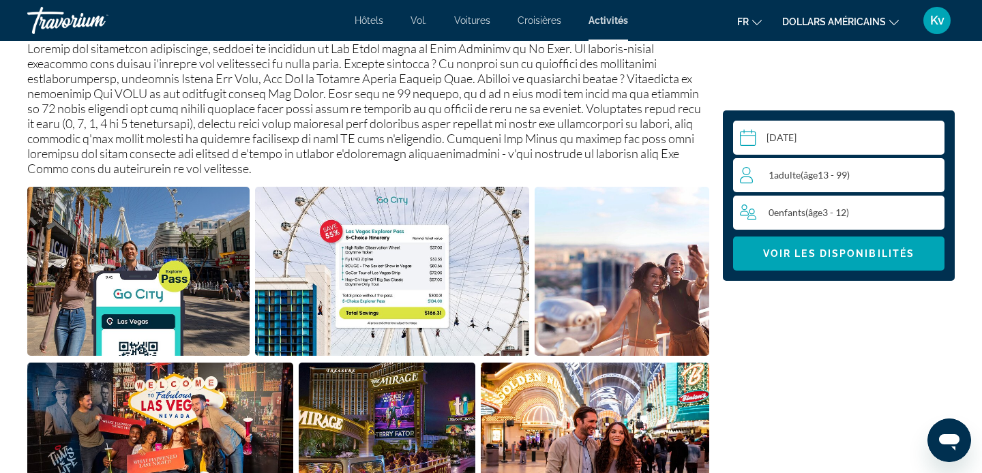
scroll to position [546, 0]
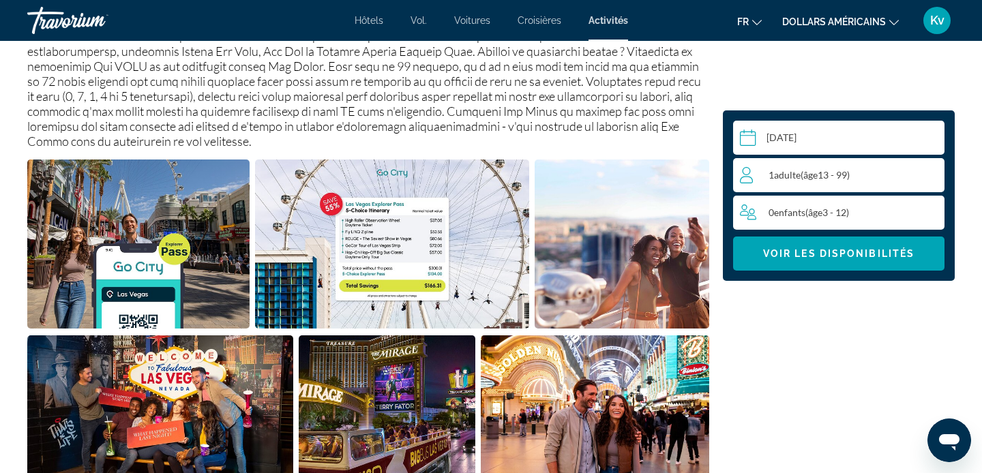
click at [930, 167] on div "1 Adulte Adultes ( âge 13 - 99)" at bounding box center [842, 175] width 204 height 16
click at [930, 171] on icon "Increment adults" at bounding box center [931, 174] width 12 height 16
click at [932, 215] on icon "Increment children" at bounding box center [932, 212] width 12 height 12
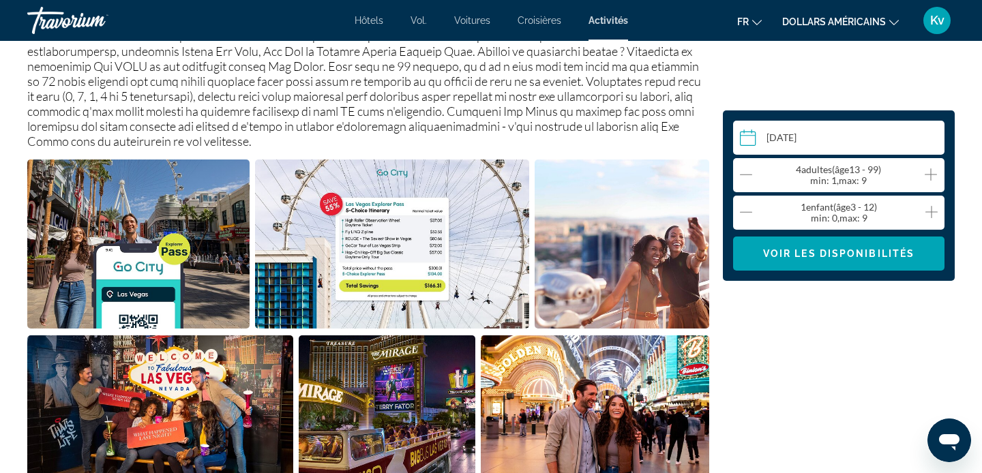
click at [932, 215] on icon "Increment children" at bounding box center [932, 212] width 12 height 12
click at [891, 256] on span "Voir les disponibilités" at bounding box center [838, 253] width 151 height 11
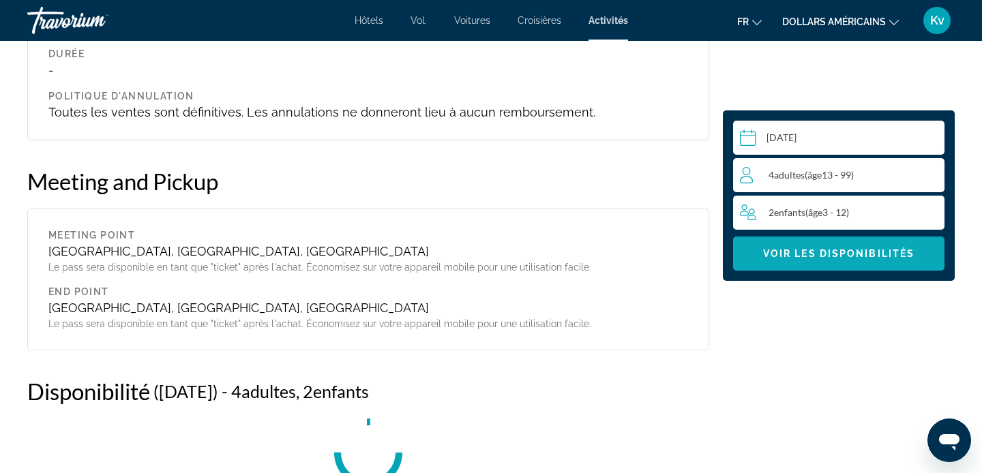
scroll to position [4748, 0]
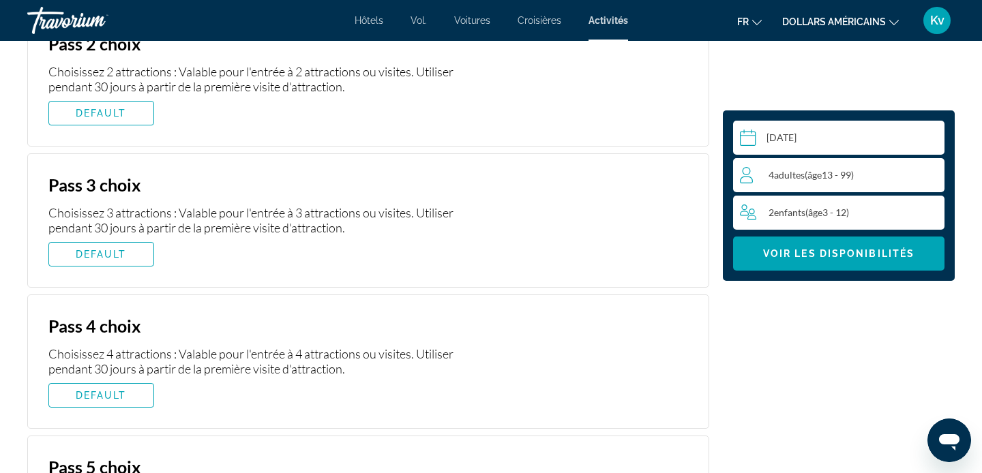
scroll to position [4939, 0]
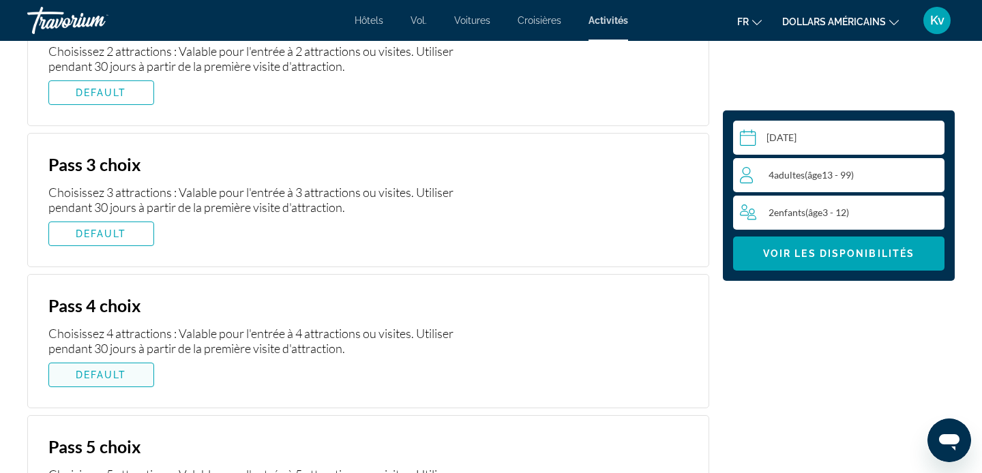
click at [95, 370] on span "DEFAULT" at bounding box center [101, 375] width 51 height 11
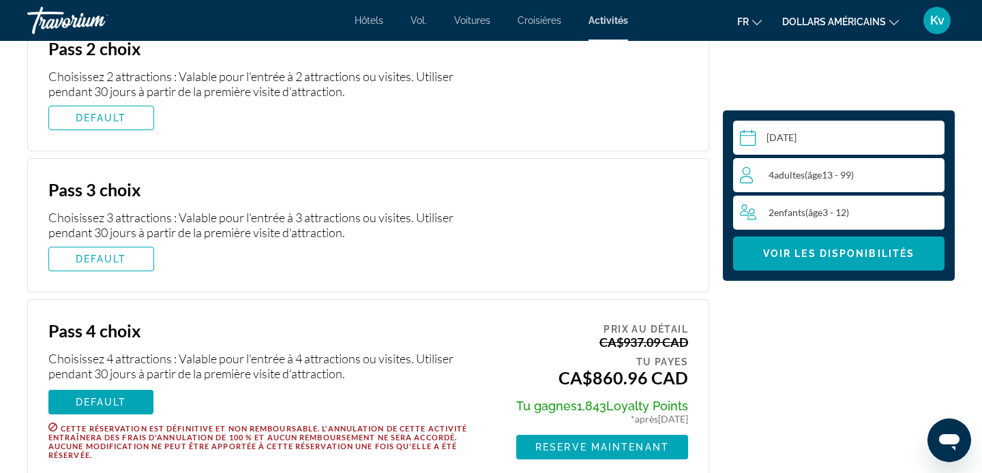
scroll to position [4912, 0]
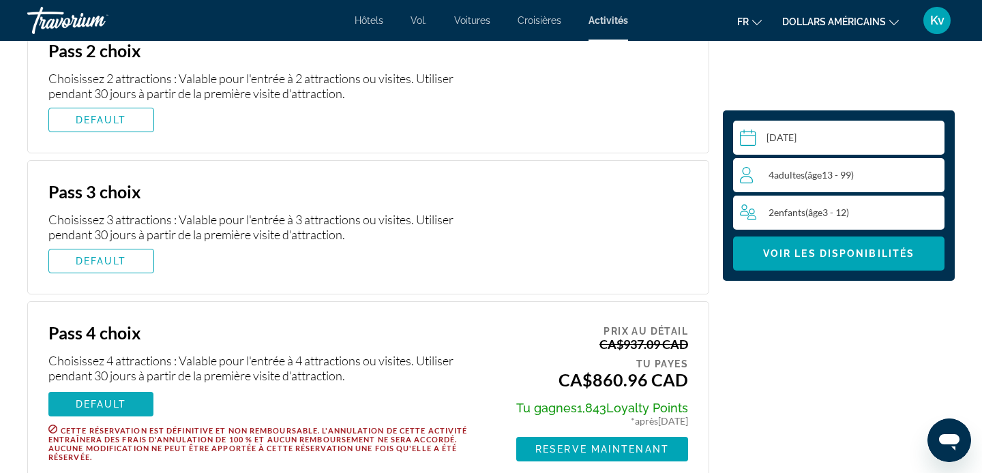
click at [92, 399] on span "DEFAULT" at bounding box center [101, 404] width 51 height 11
click at [114, 399] on span "DEFAULT" at bounding box center [101, 404] width 51 height 11
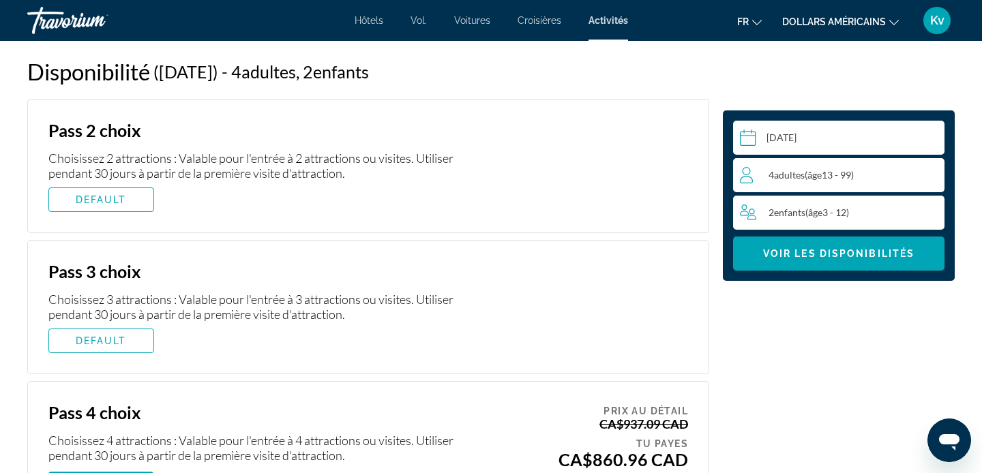
scroll to position [4830, 0]
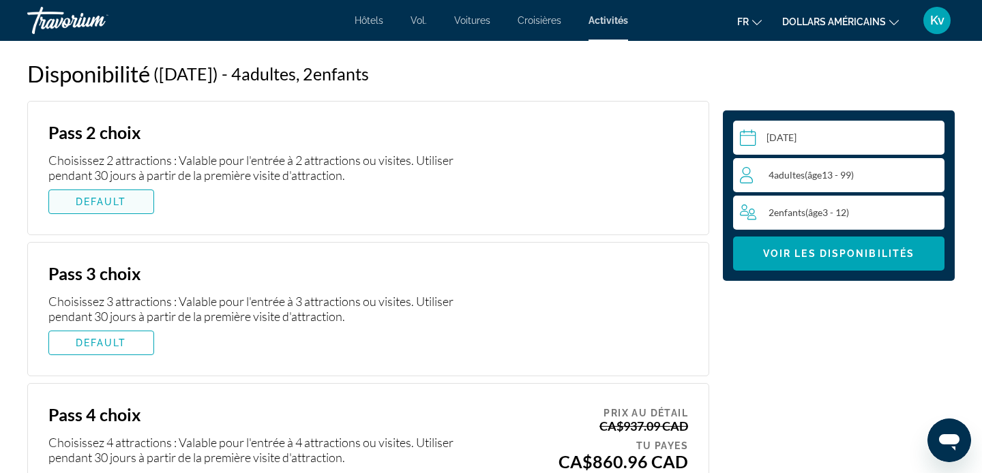
click at [107, 196] on span "DEFAULT" at bounding box center [101, 201] width 51 height 11
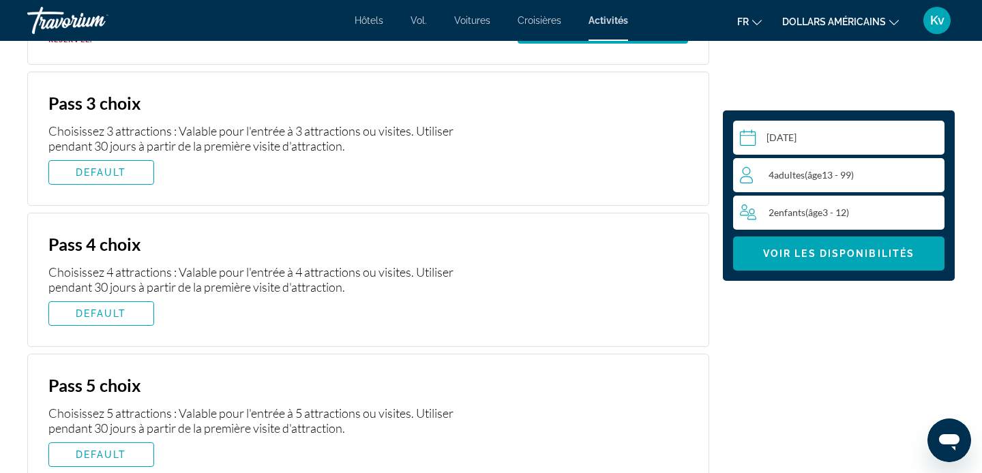
scroll to position [5048, 0]
click at [113, 308] on span "DEFAULT" at bounding box center [101, 313] width 51 height 11
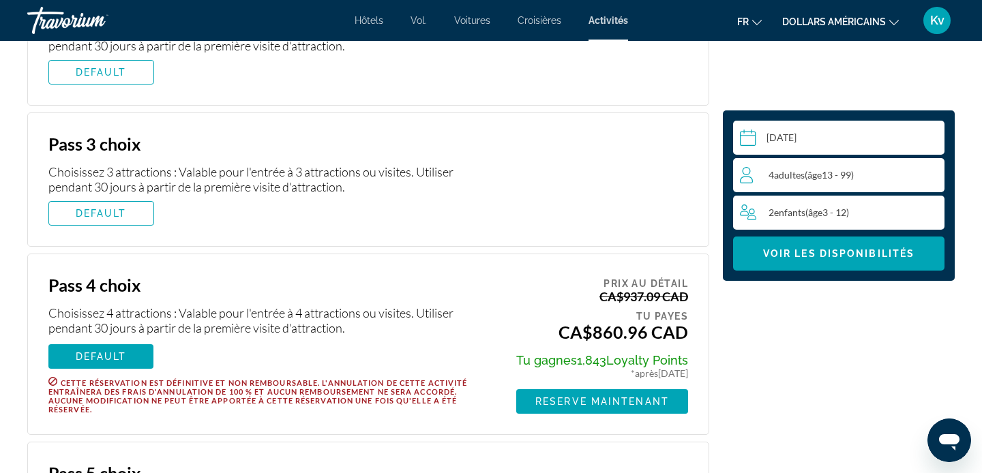
scroll to position [4912, 0]
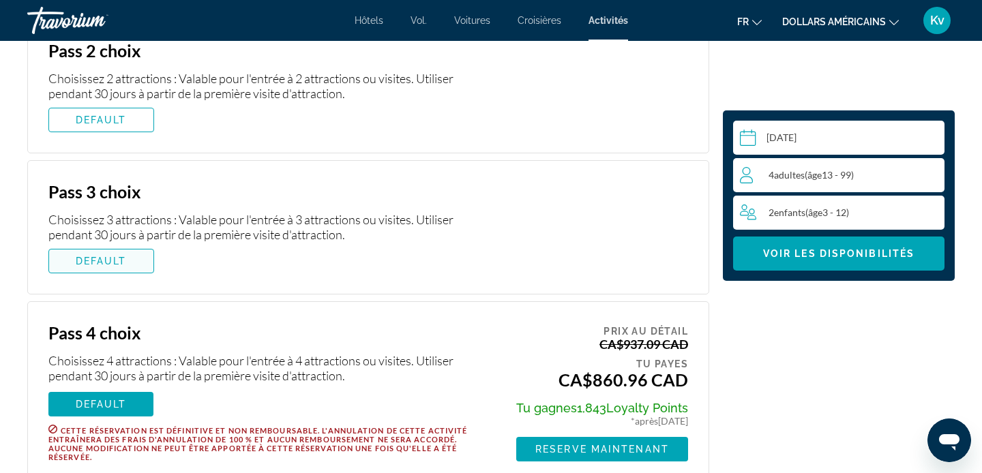
click at [128, 245] on span "Contenu principal" at bounding box center [101, 261] width 104 height 33
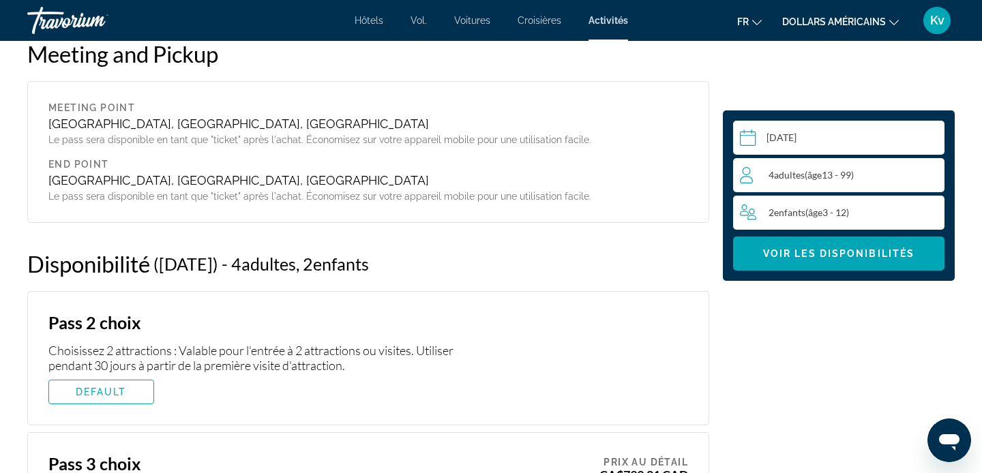
scroll to position [4639, 0]
click at [115, 387] on span "DEFAULT" at bounding box center [101, 392] width 51 height 11
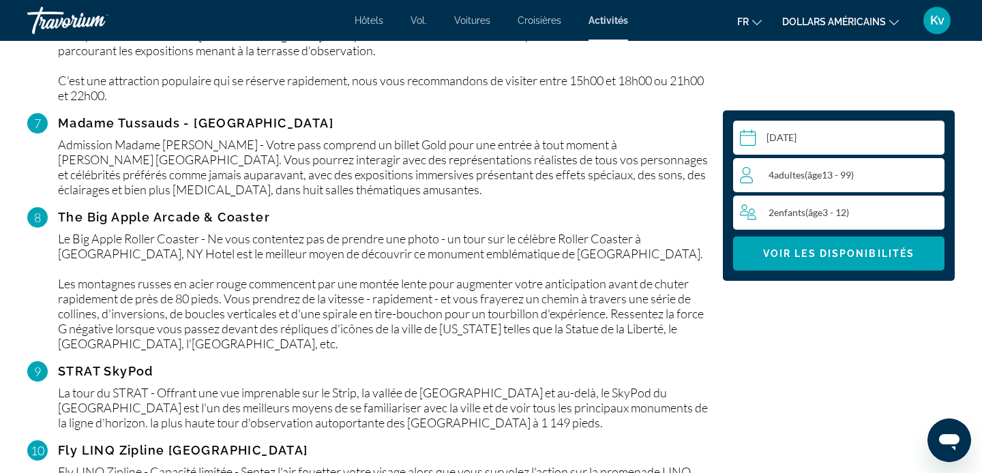
scroll to position [2156, 0]
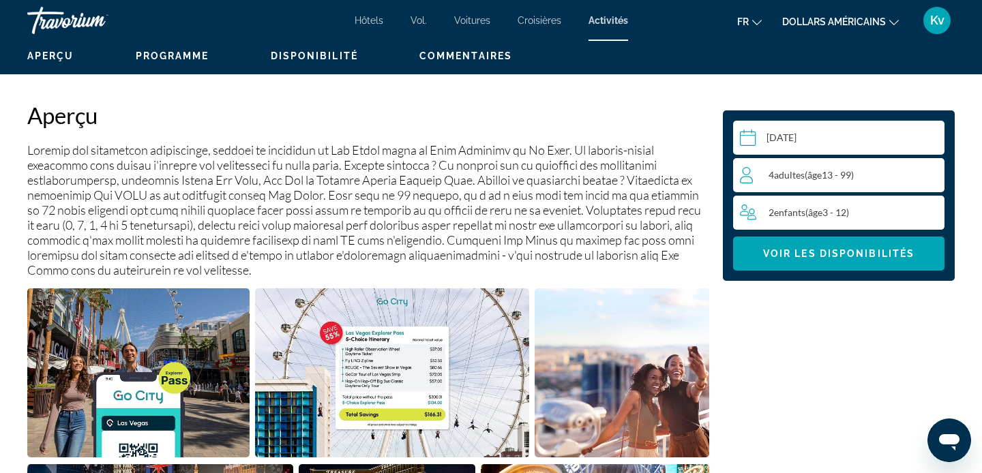
scroll to position [0, 0]
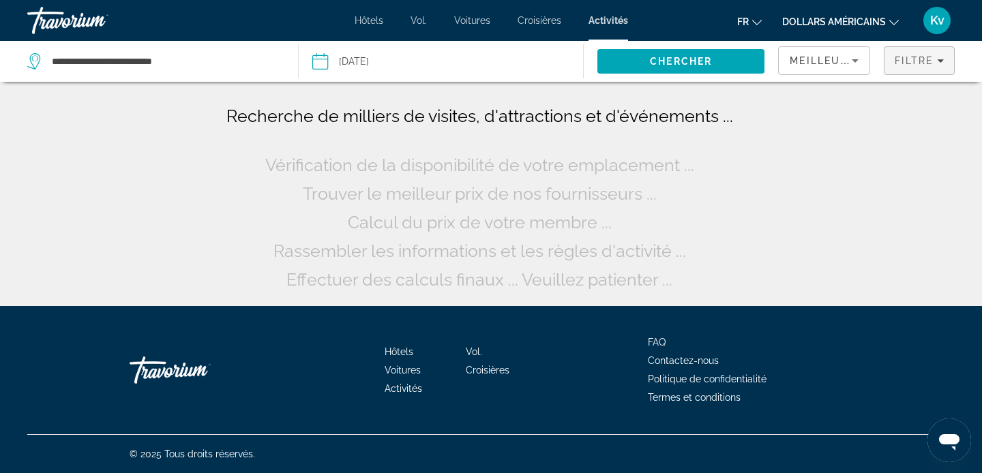
click at [932, 61] on span "Filtre" at bounding box center [914, 60] width 39 height 11
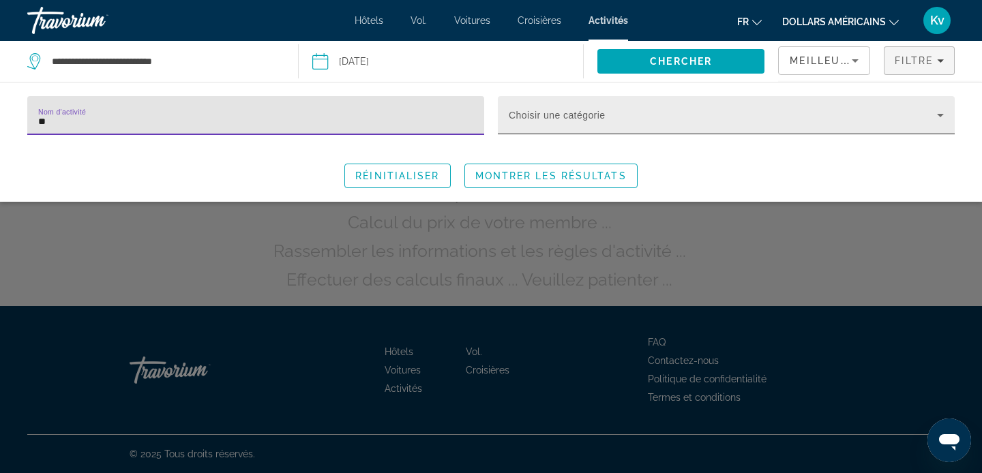
type input "*"
type input "***"
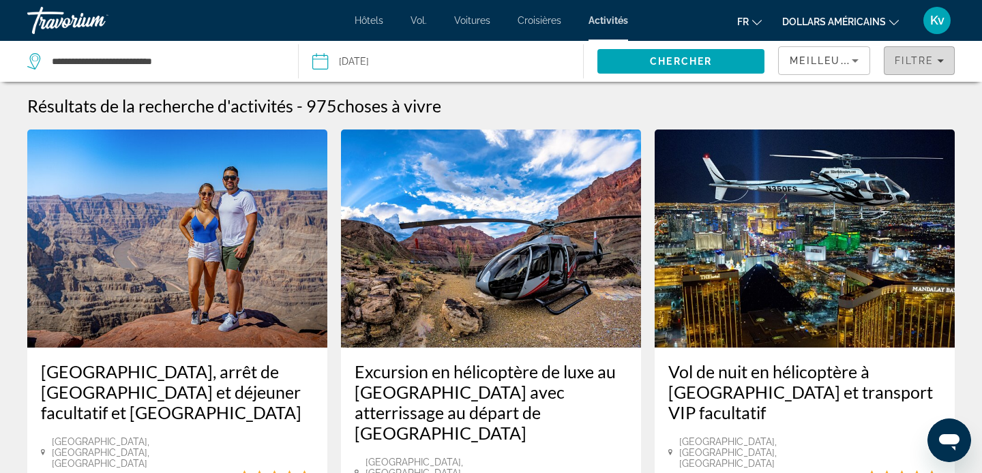
click at [907, 62] on span "Filtre" at bounding box center [914, 60] width 39 height 11
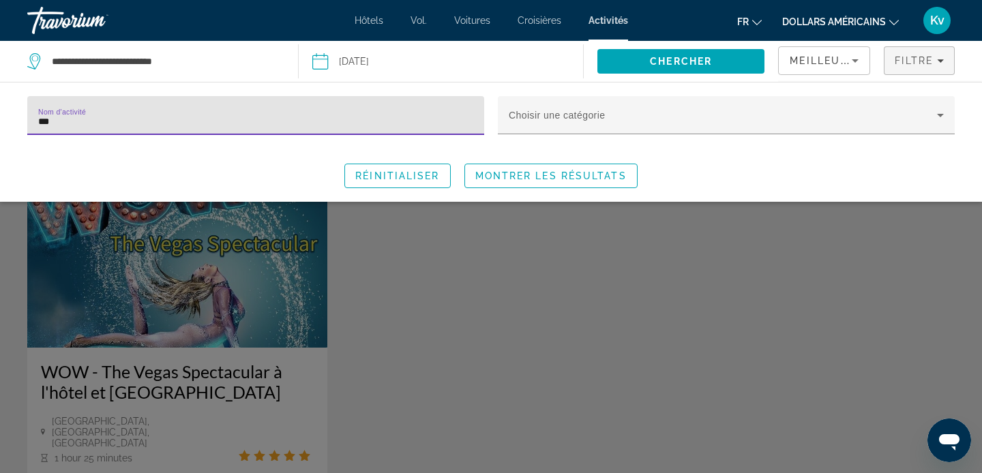
type input "***"
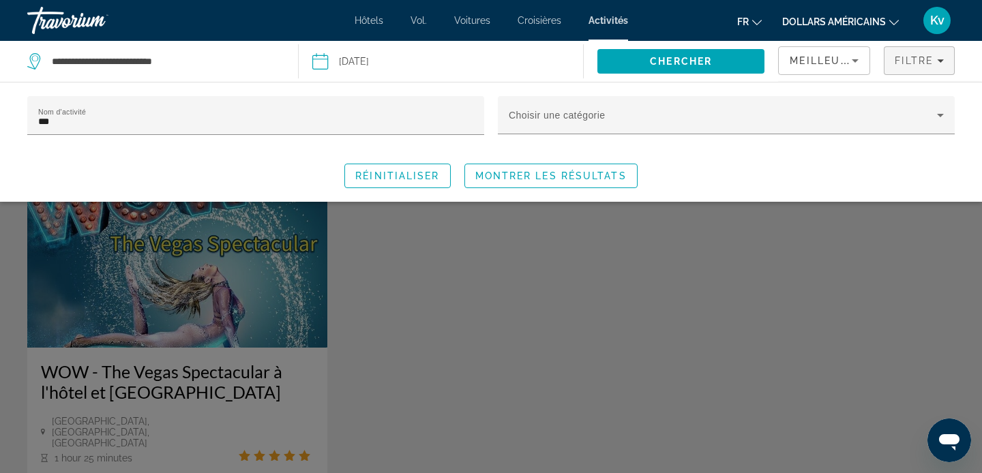
click at [280, 370] on div "Search widget" at bounding box center [491, 336] width 982 height 276
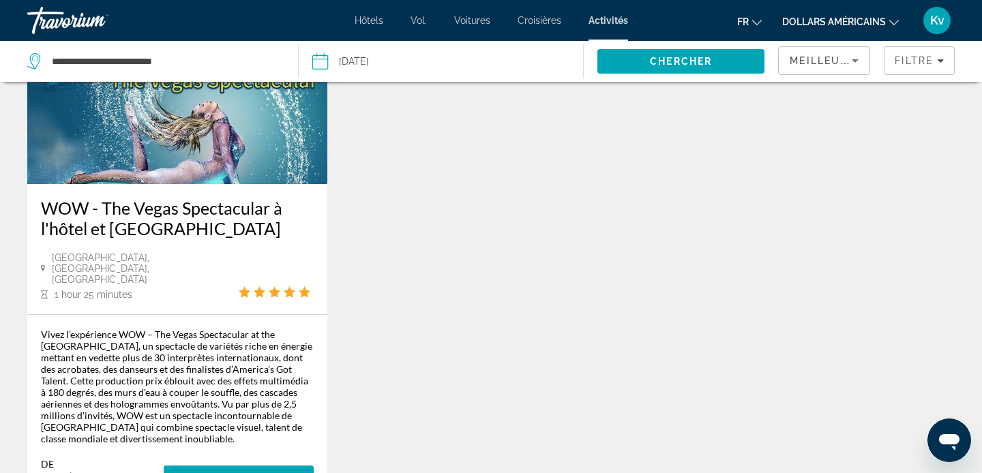
scroll to position [136, 0]
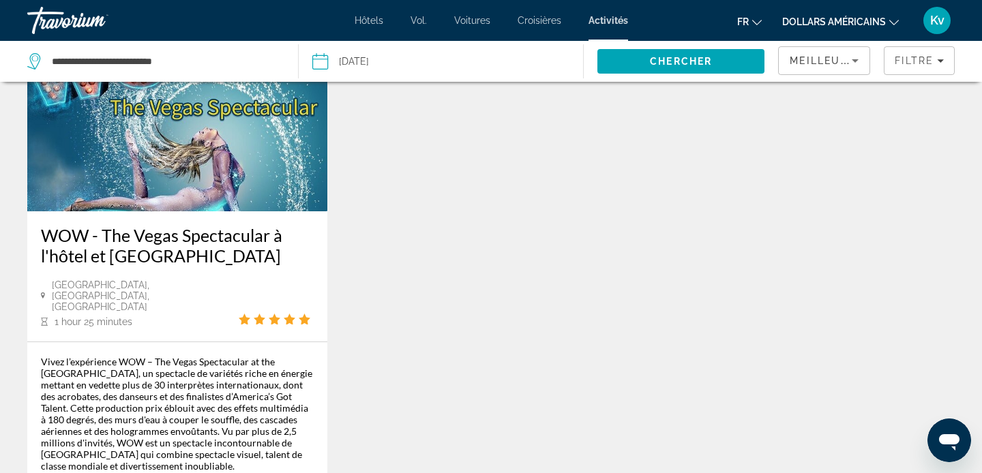
click at [229, 188] on img "Contenu principal" at bounding box center [177, 102] width 300 height 218
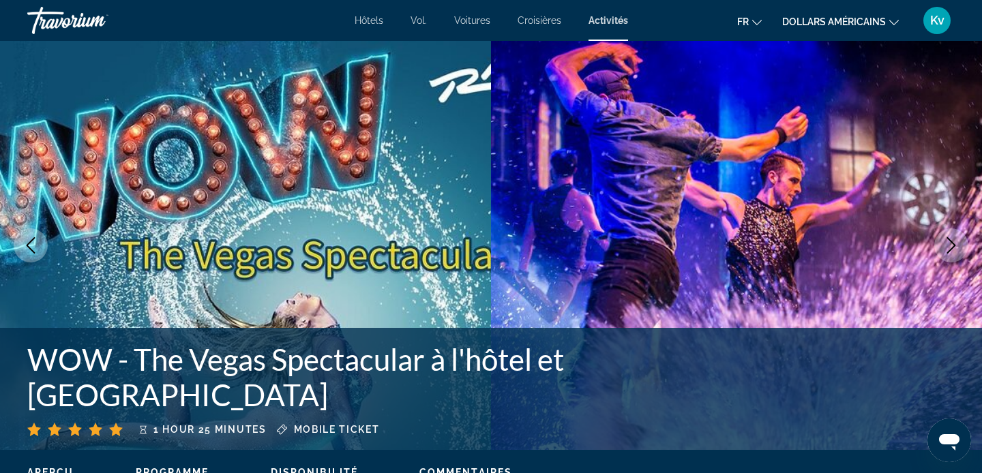
click at [782, 391] on div "WOW - The Vegas Spectacular à l'hôtel et casino de Rio 1 hour 25 minutes Mobile…" at bounding box center [491, 389] width 982 height 95
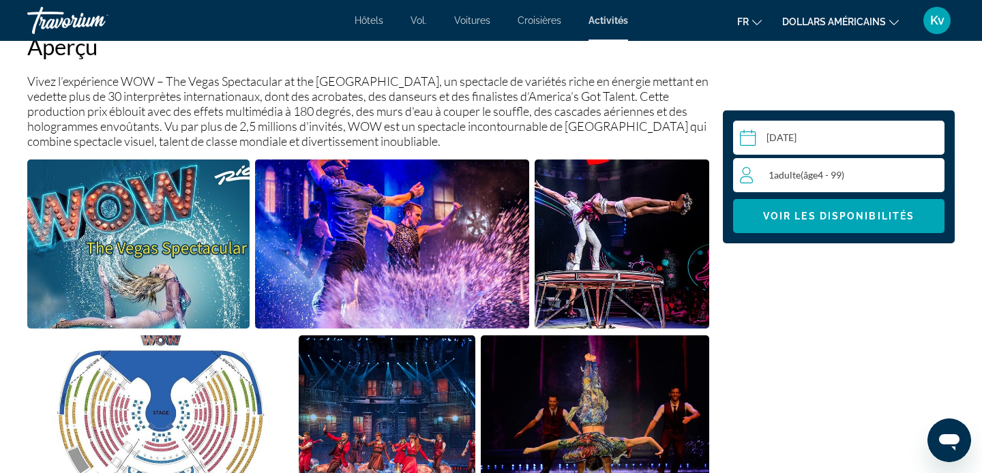
scroll to position [491, 0]
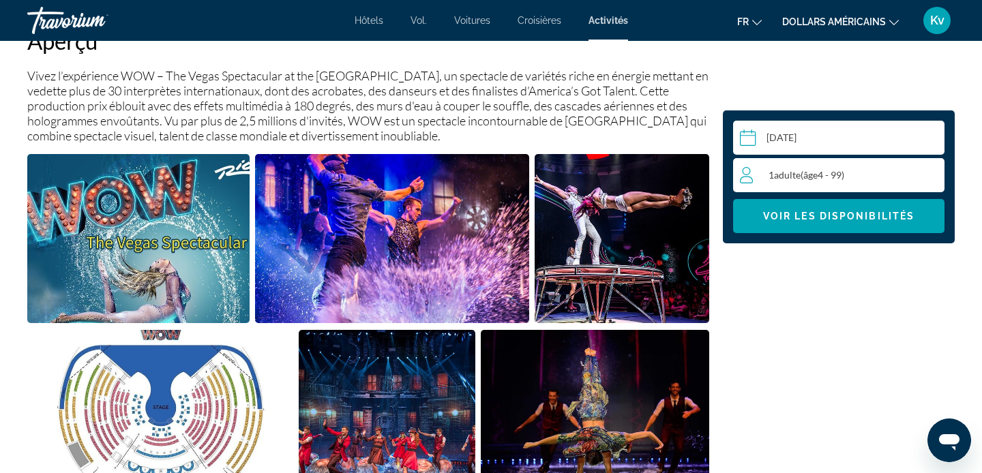
click at [912, 132] on input "Contenu principal" at bounding box center [841, 140] width 217 height 38
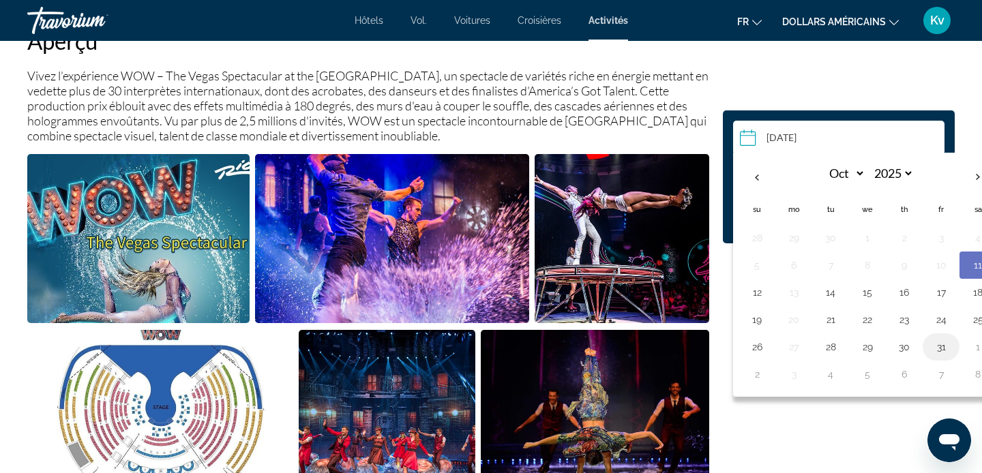
click at [941, 349] on button "31" at bounding box center [941, 347] width 22 height 19
type input "**********"
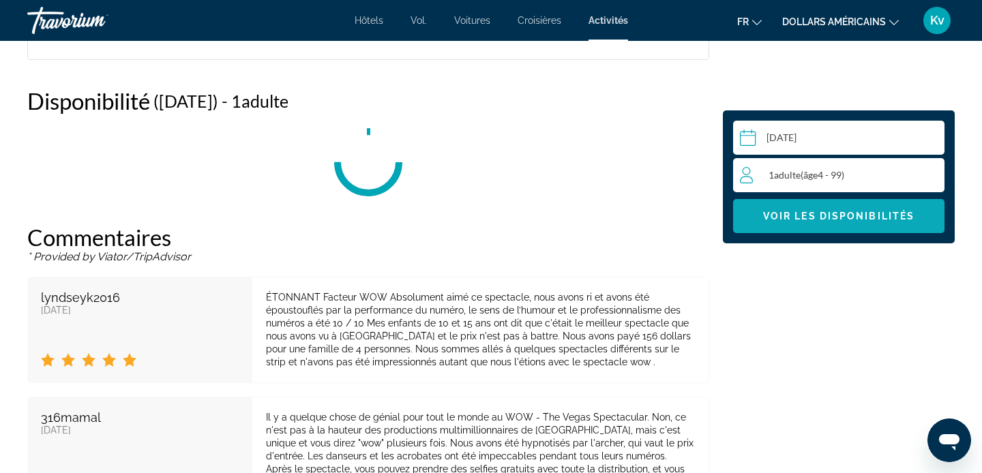
scroll to position [1851, 0]
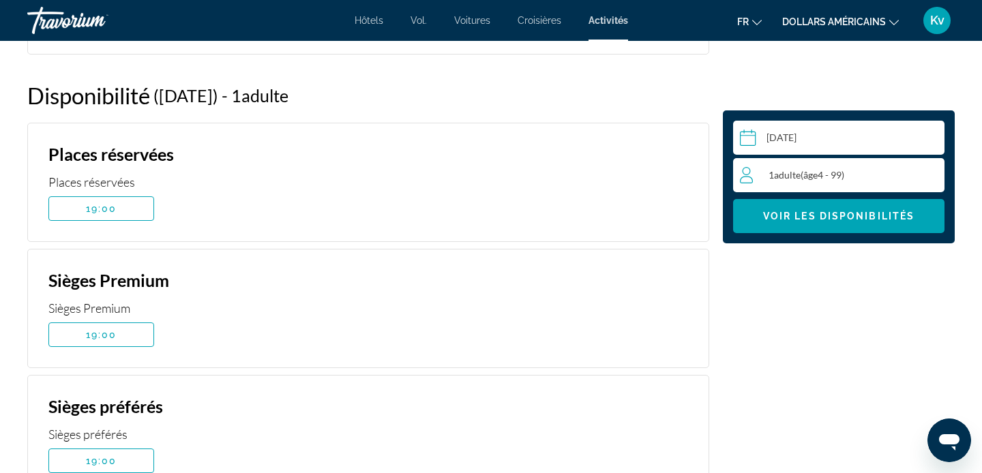
click at [881, 173] on div "1 Adulte Adultes ( âge 4 - 99)" at bounding box center [842, 175] width 204 height 16
click at [932, 175] on icon "Increment adults" at bounding box center [931, 174] width 12 height 16
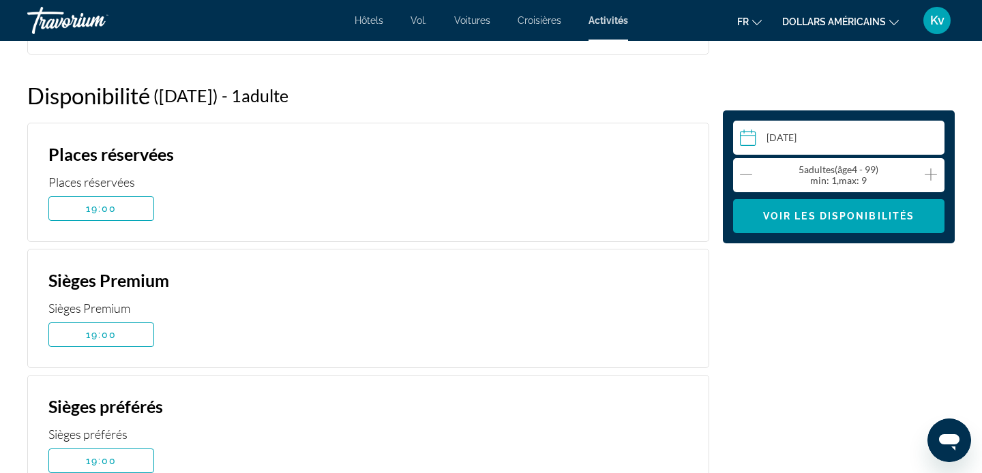
click at [932, 175] on icon "Increment adults" at bounding box center [931, 174] width 12 height 16
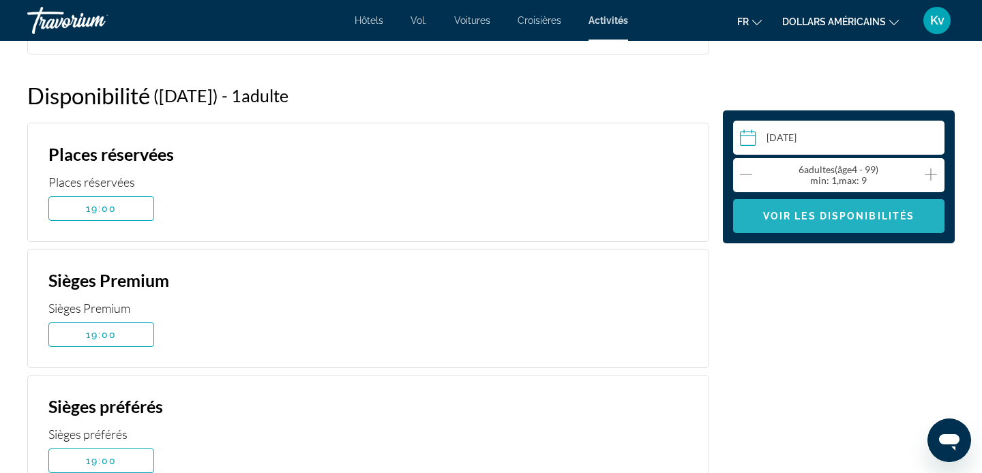
click at [876, 224] on span "Contenu principal" at bounding box center [838, 216] width 211 height 33
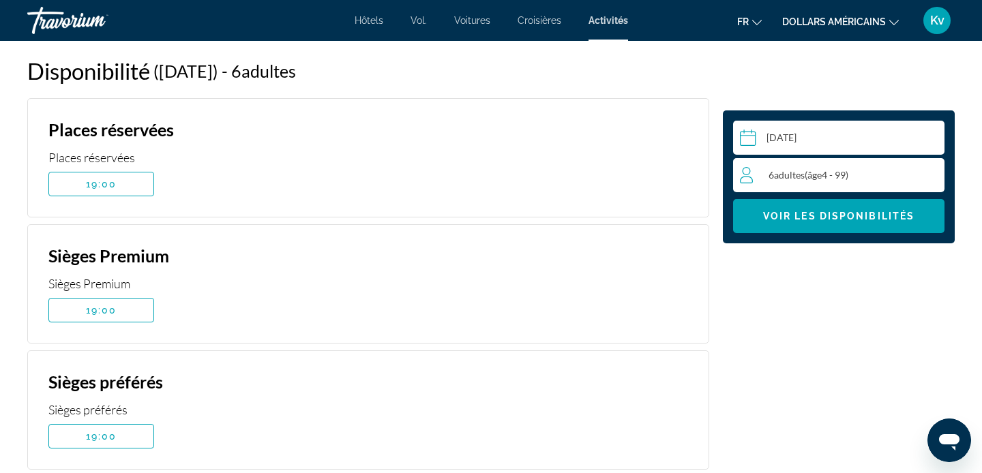
scroll to position [1879, 0]
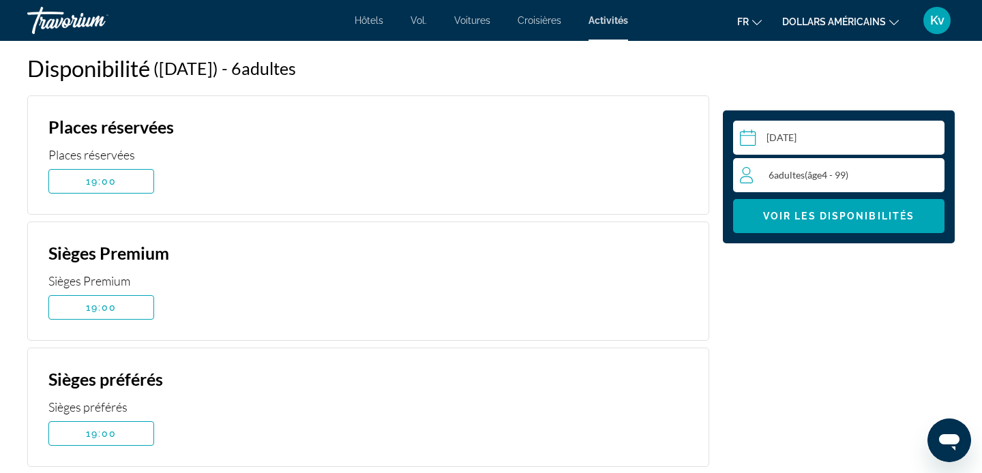
click at [880, 143] on input "**********" at bounding box center [841, 140] width 217 height 38
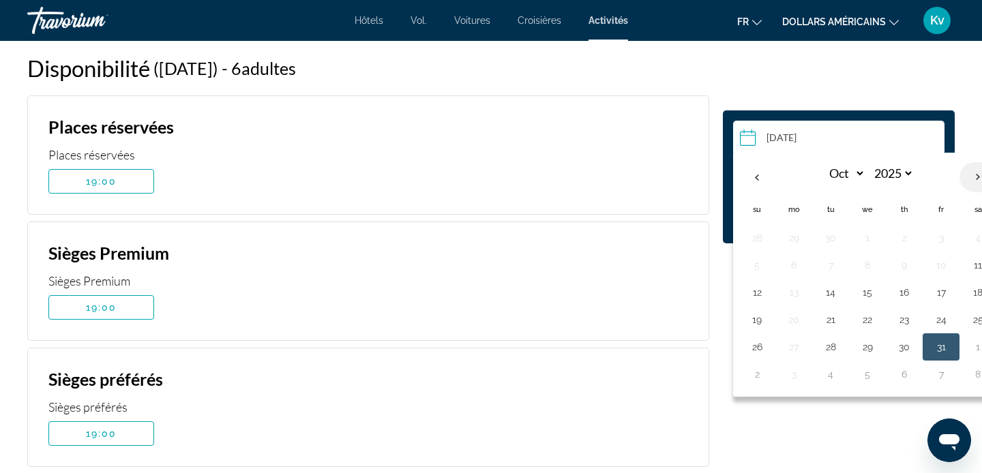
click at [977, 176] on th "Next month" at bounding box center [978, 177] width 37 height 30
select select "**"
click at [870, 346] on button "31" at bounding box center [868, 347] width 22 height 19
type input "**********"
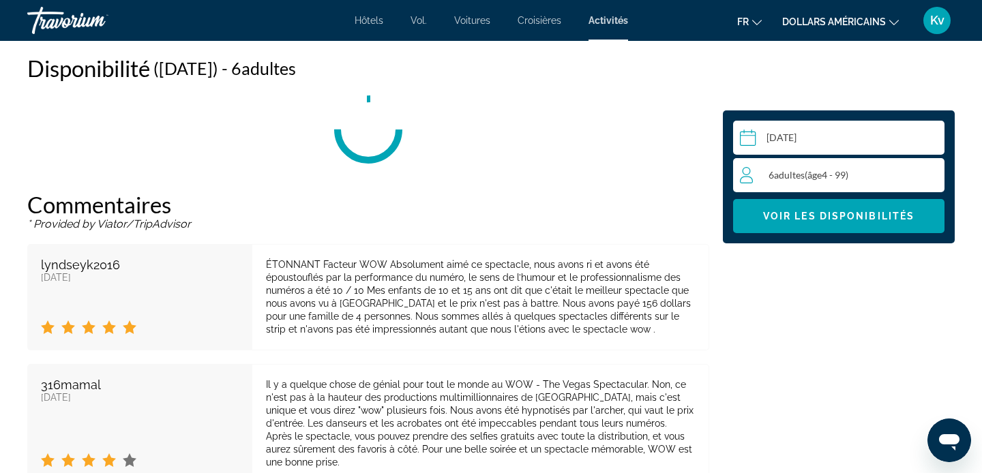
scroll to position [1851, 0]
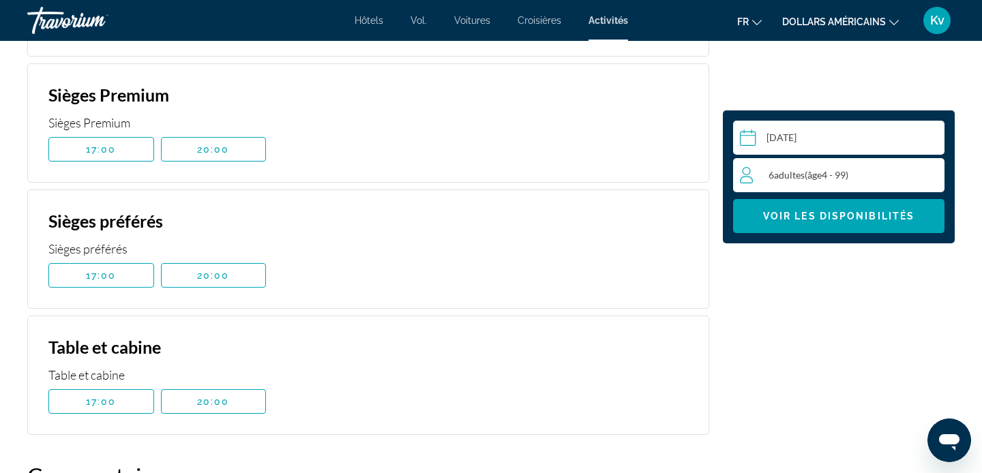
scroll to position [2042, 0]
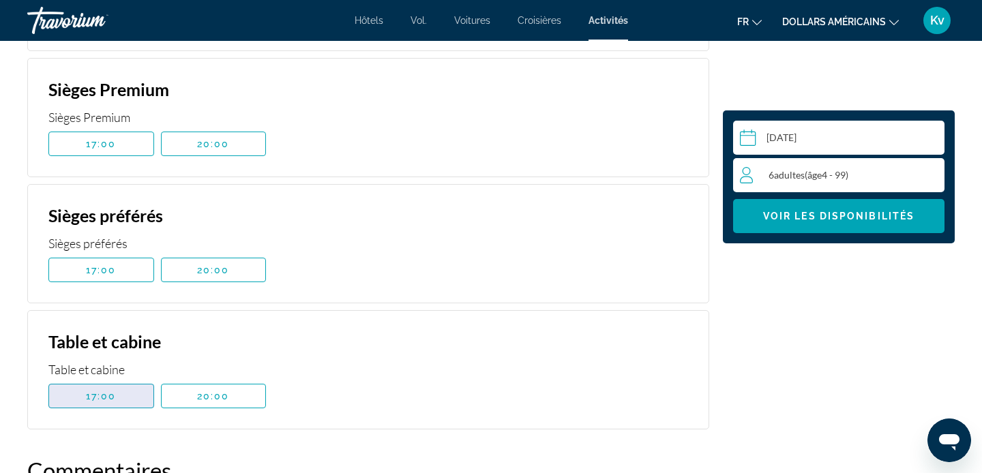
click at [108, 397] on span "17:00" at bounding box center [101, 396] width 31 height 11
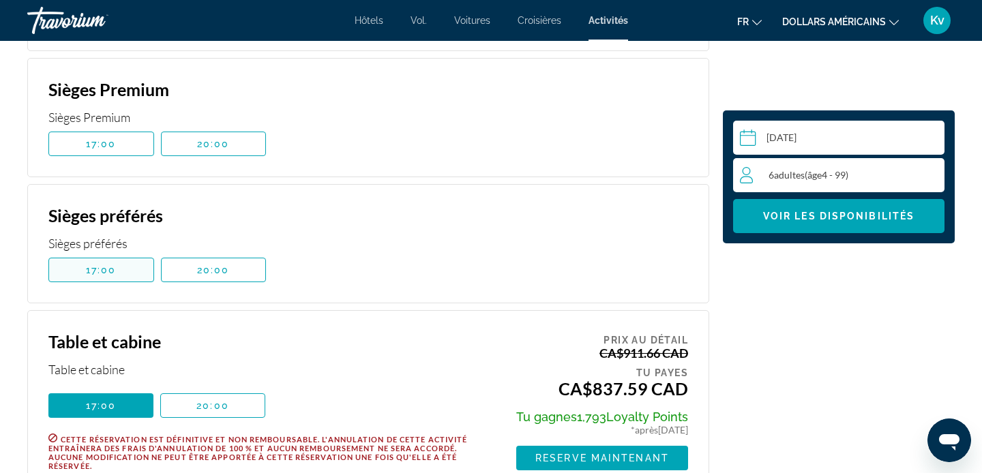
click at [72, 271] on span "Contenu principal" at bounding box center [101, 270] width 104 height 33
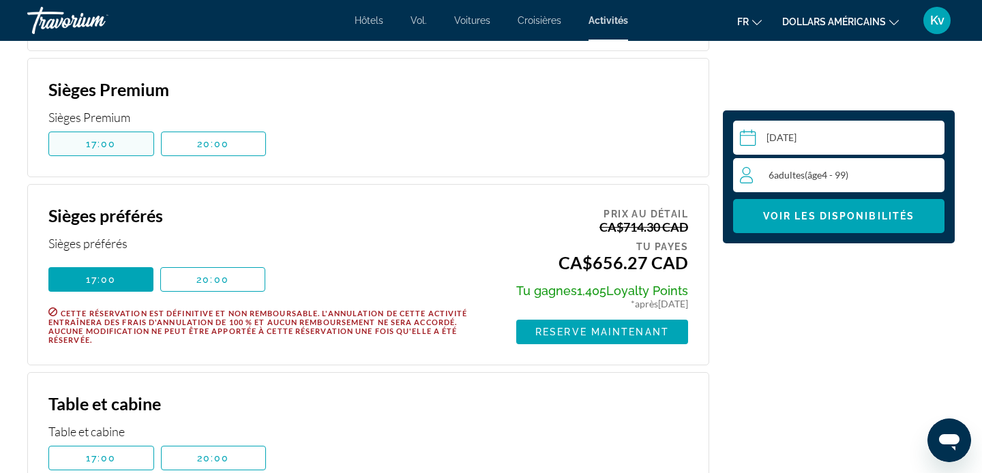
click at [93, 141] on span "17:00" at bounding box center [101, 143] width 31 height 11
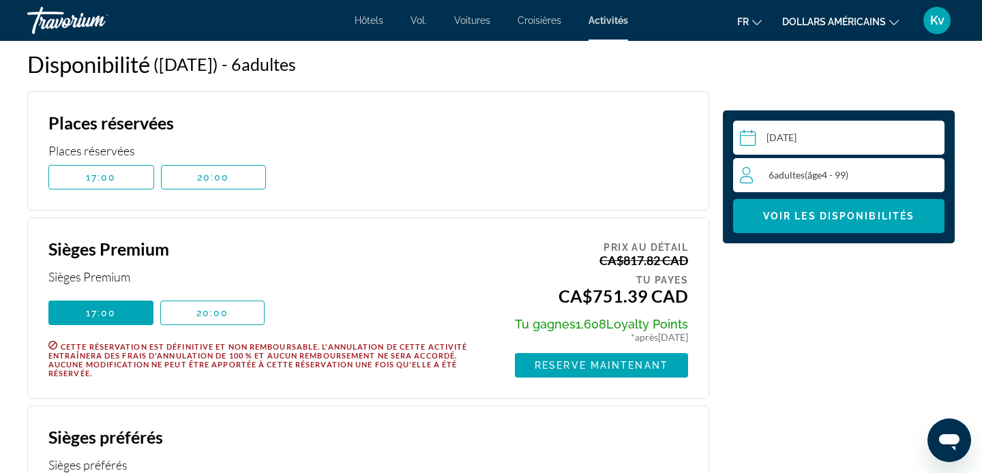
scroll to position [1824, 0]
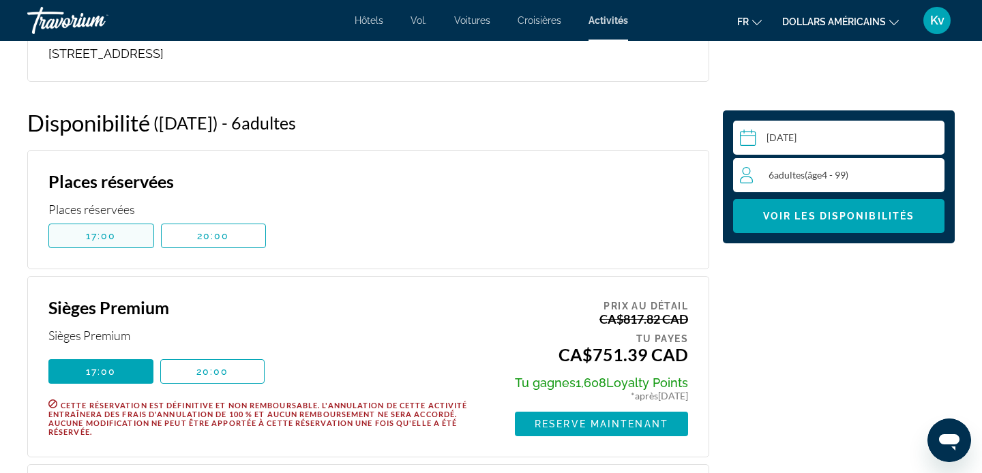
click at [95, 227] on span "Contenu principal" at bounding box center [101, 236] width 104 height 33
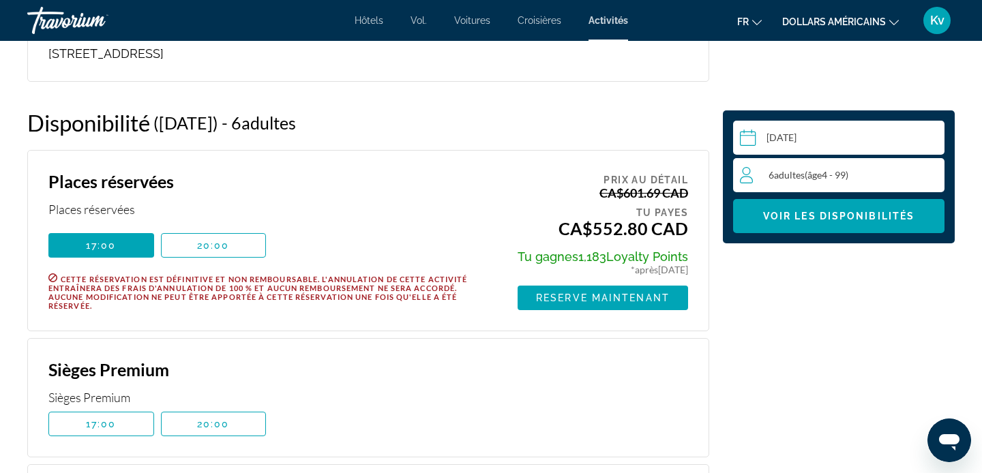
click at [809, 306] on div "**********" at bounding box center [839, 21] width 246 height 2655
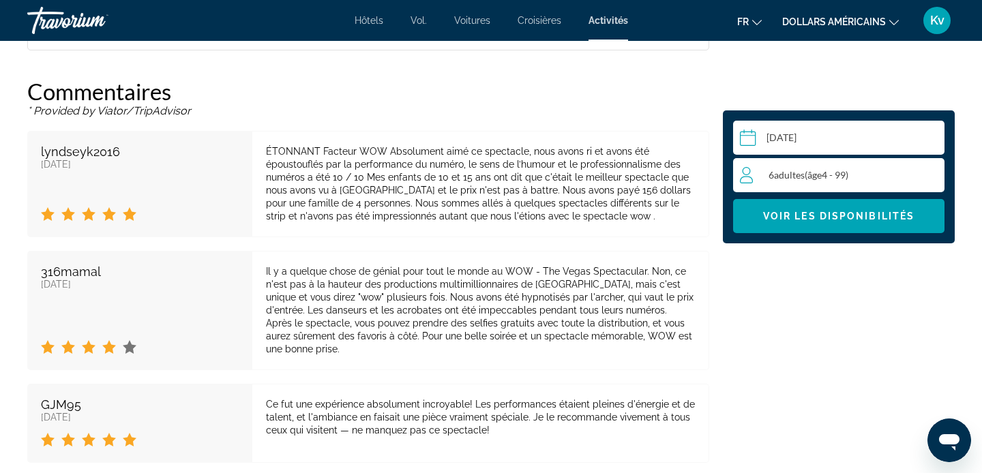
scroll to position [2479, 0]
